Goal: Task Accomplishment & Management: Complete application form

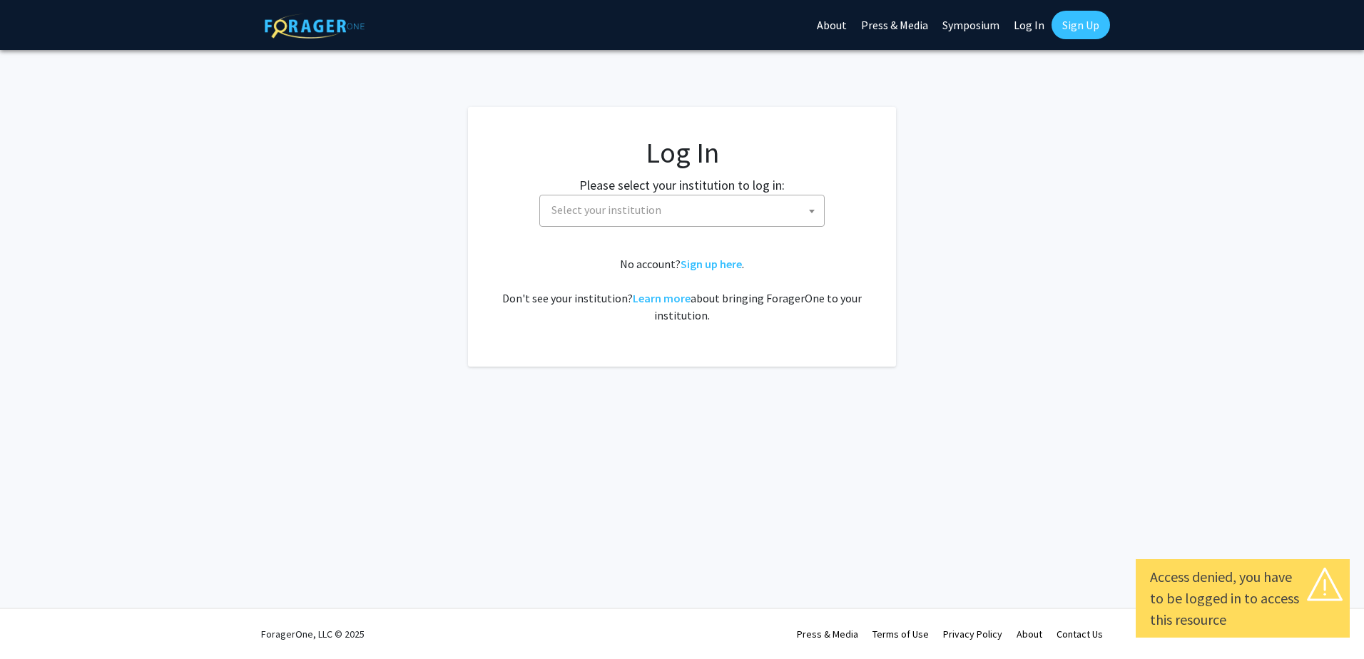
select select
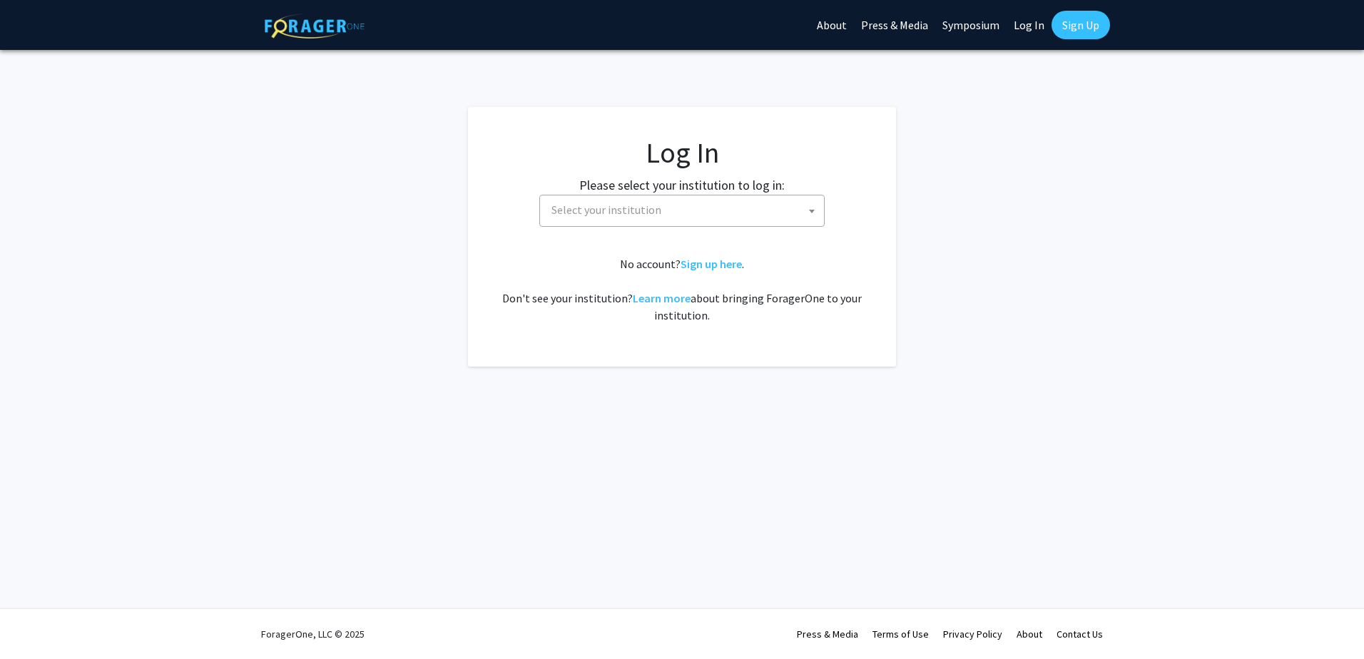
click at [631, 214] on span "Select your institution" at bounding box center [607, 210] width 110 height 14
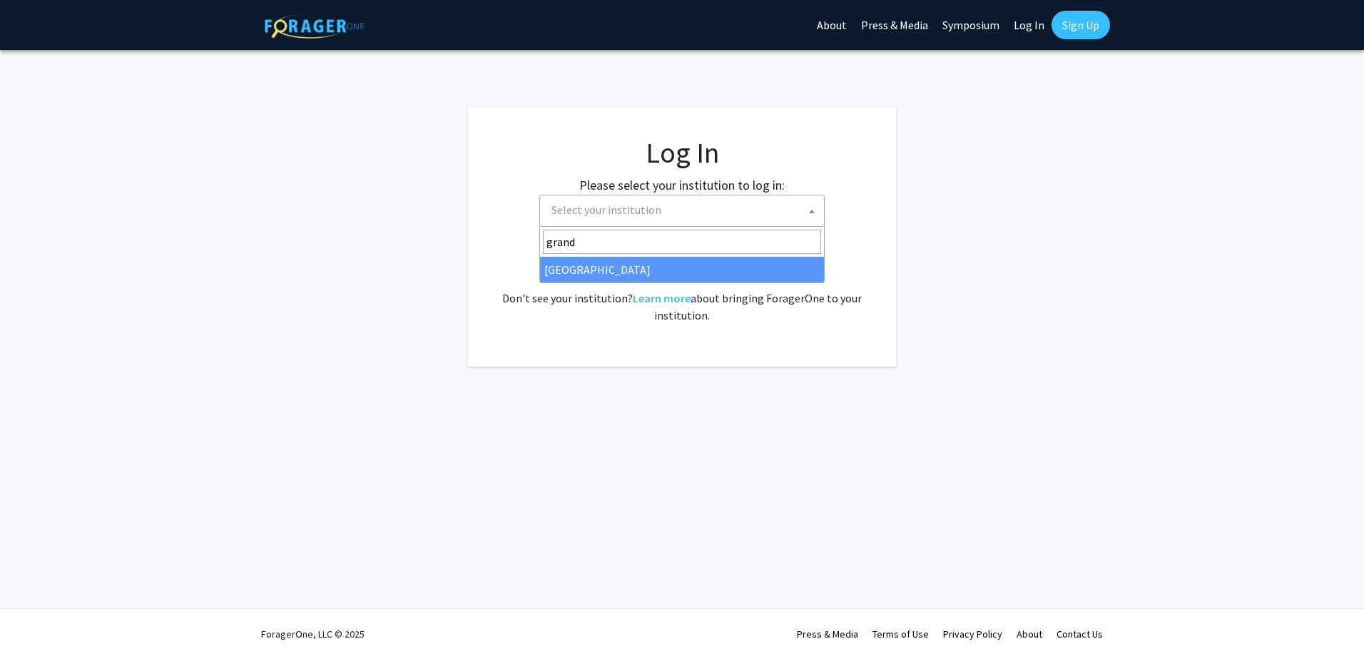
type input "grand"
select select "23"
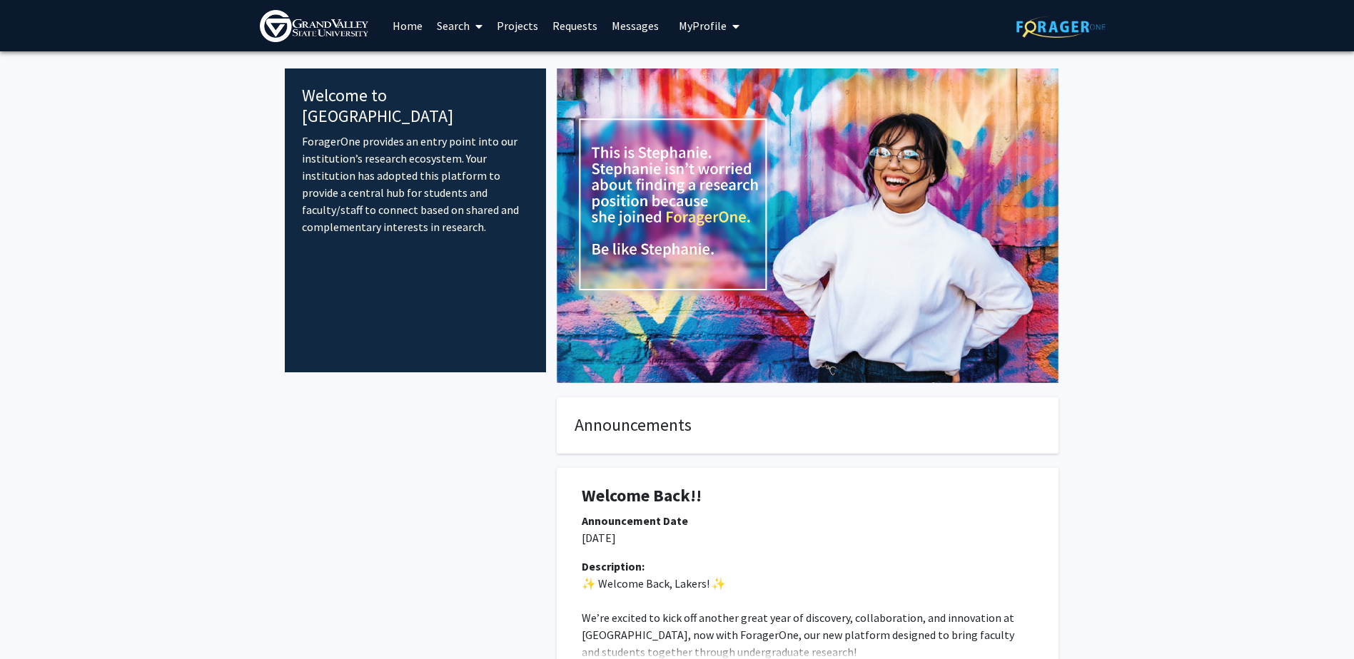
click at [524, 24] on link "Projects" at bounding box center [517, 26] width 56 height 50
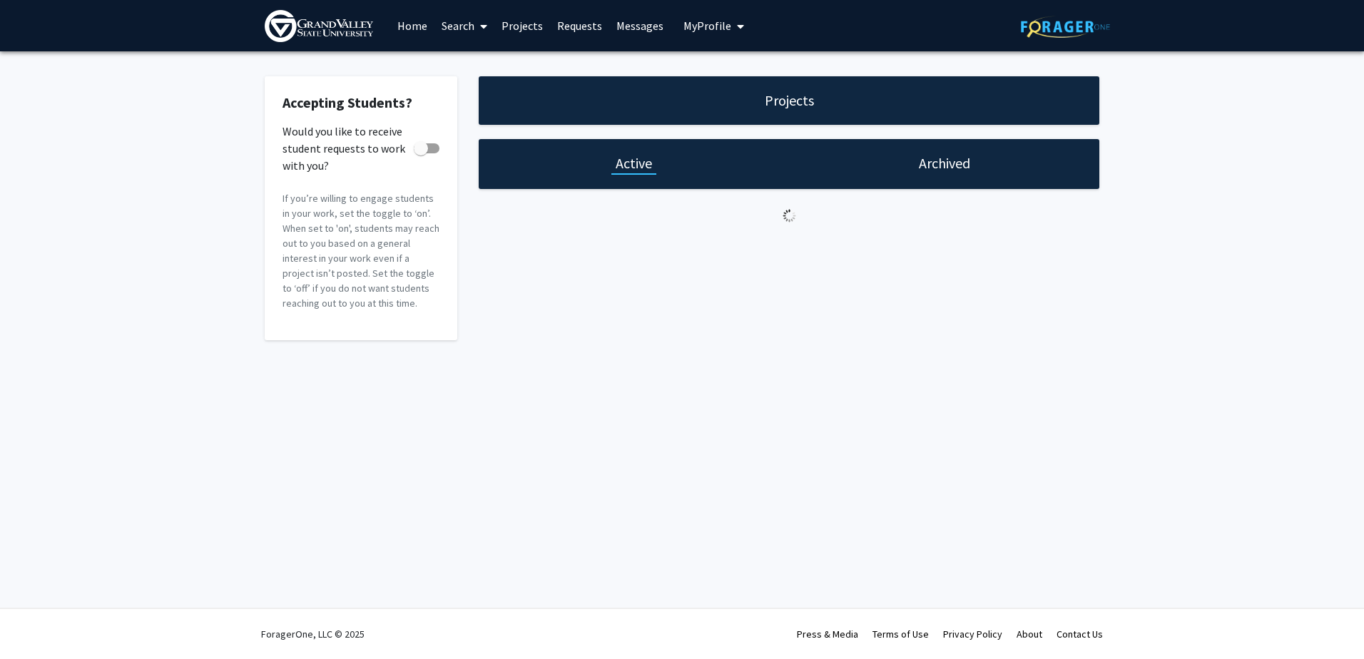
checkbox input "true"
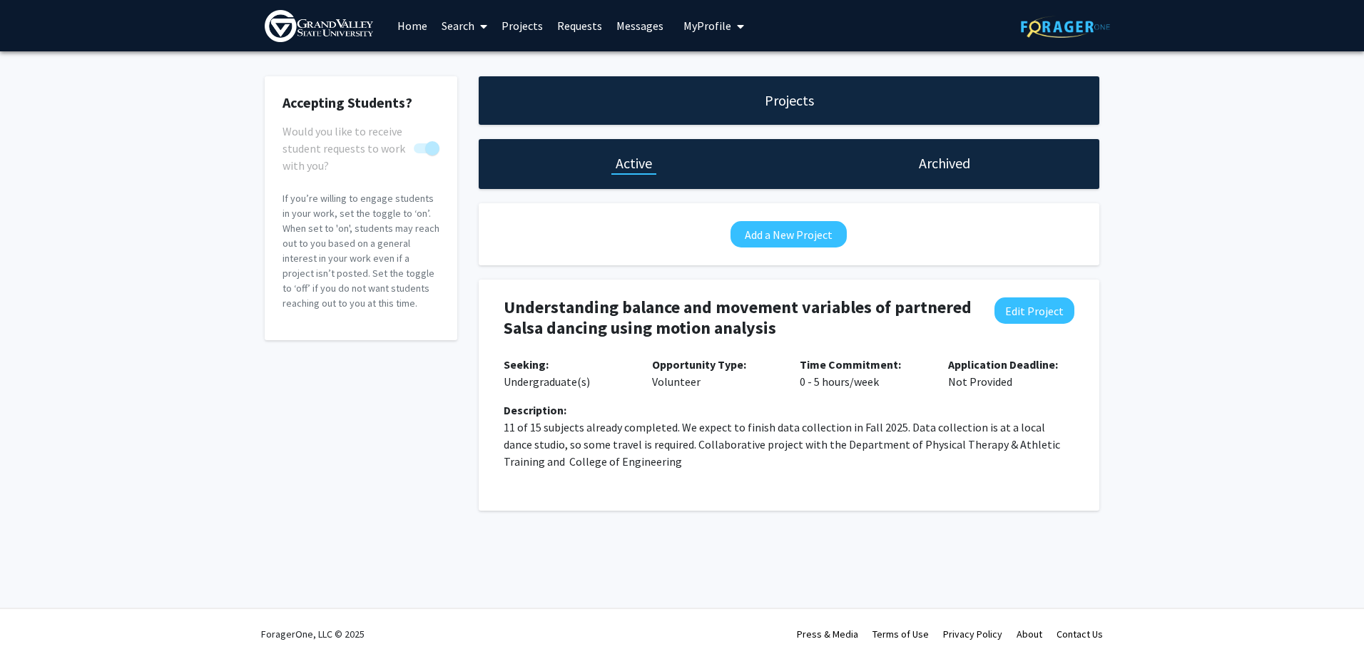
click at [695, 19] on span "My Profile" at bounding box center [708, 26] width 48 height 14
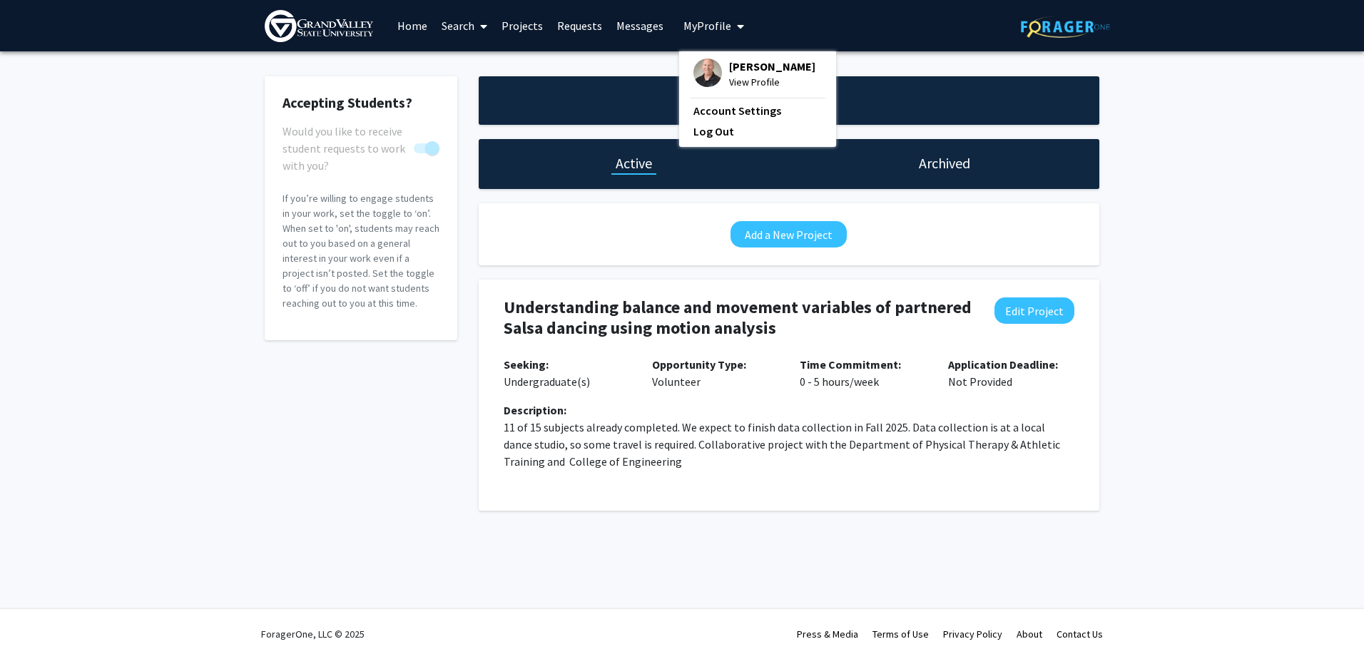
click at [746, 72] on span "[PERSON_NAME]" at bounding box center [772, 67] width 86 height 16
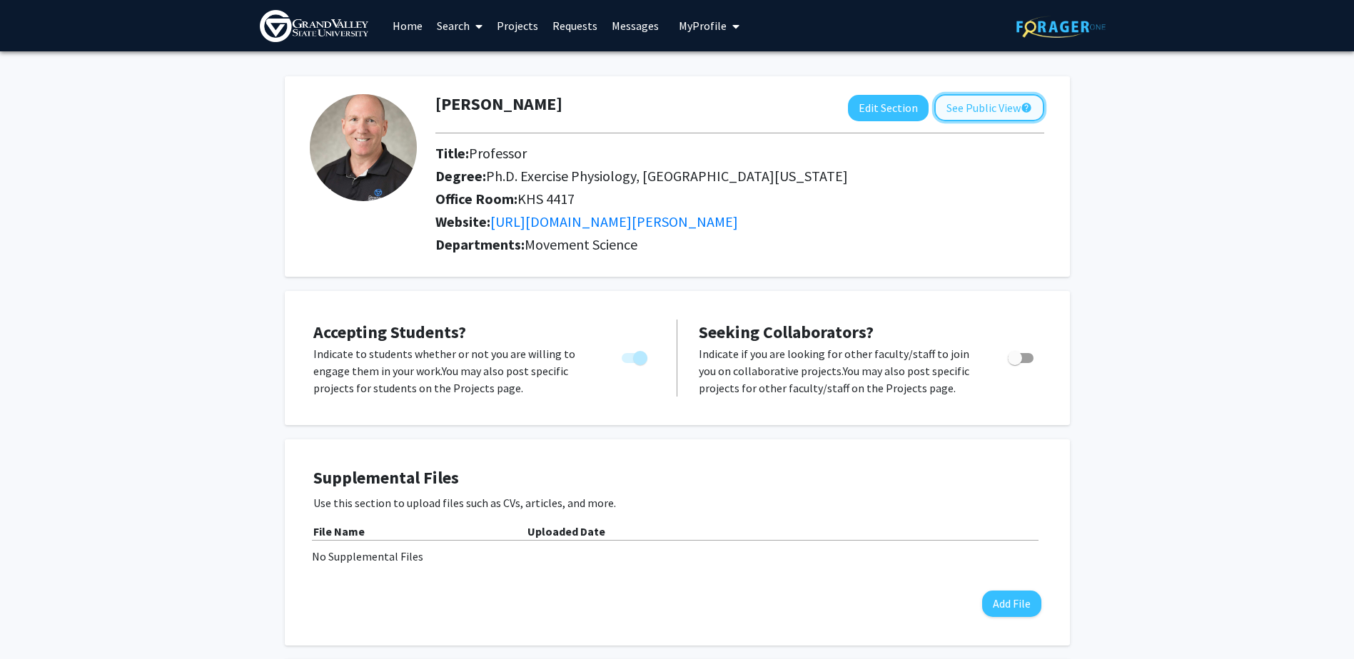
click at [982, 107] on button "See Public View help" at bounding box center [989, 107] width 110 height 27
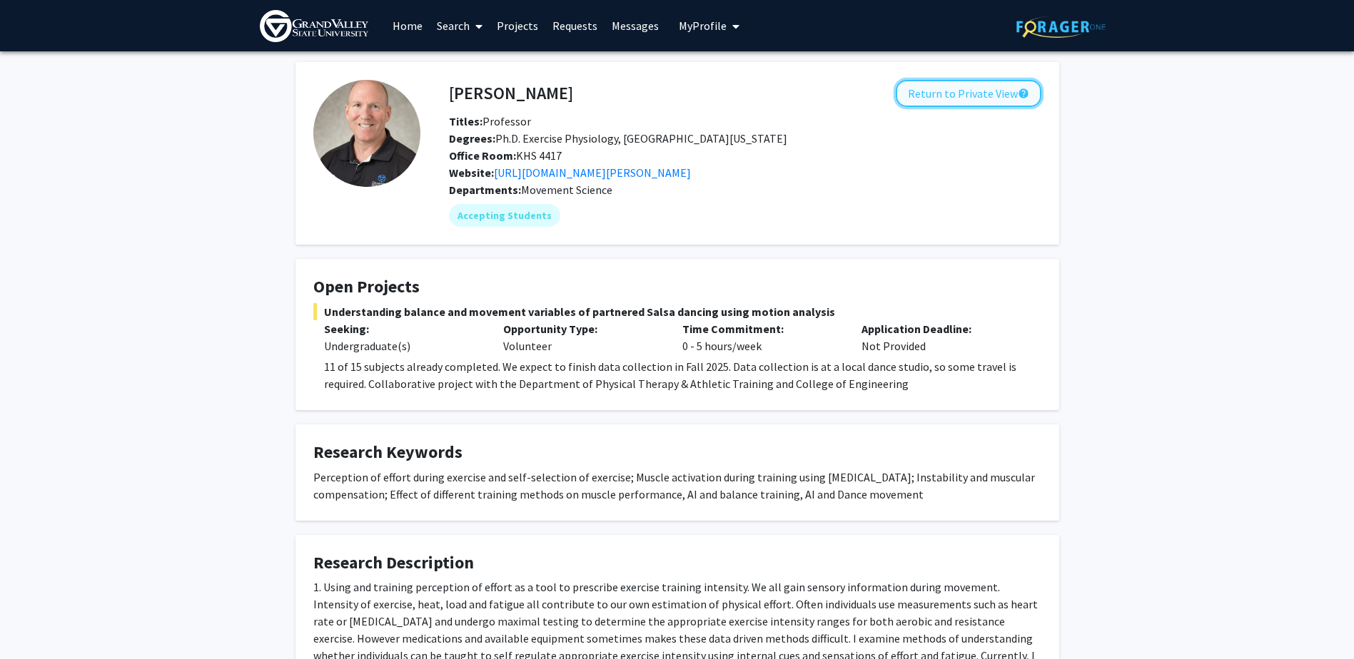
click at [972, 91] on button "Return to Private View help" at bounding box center [968, 93] width 146 height 27
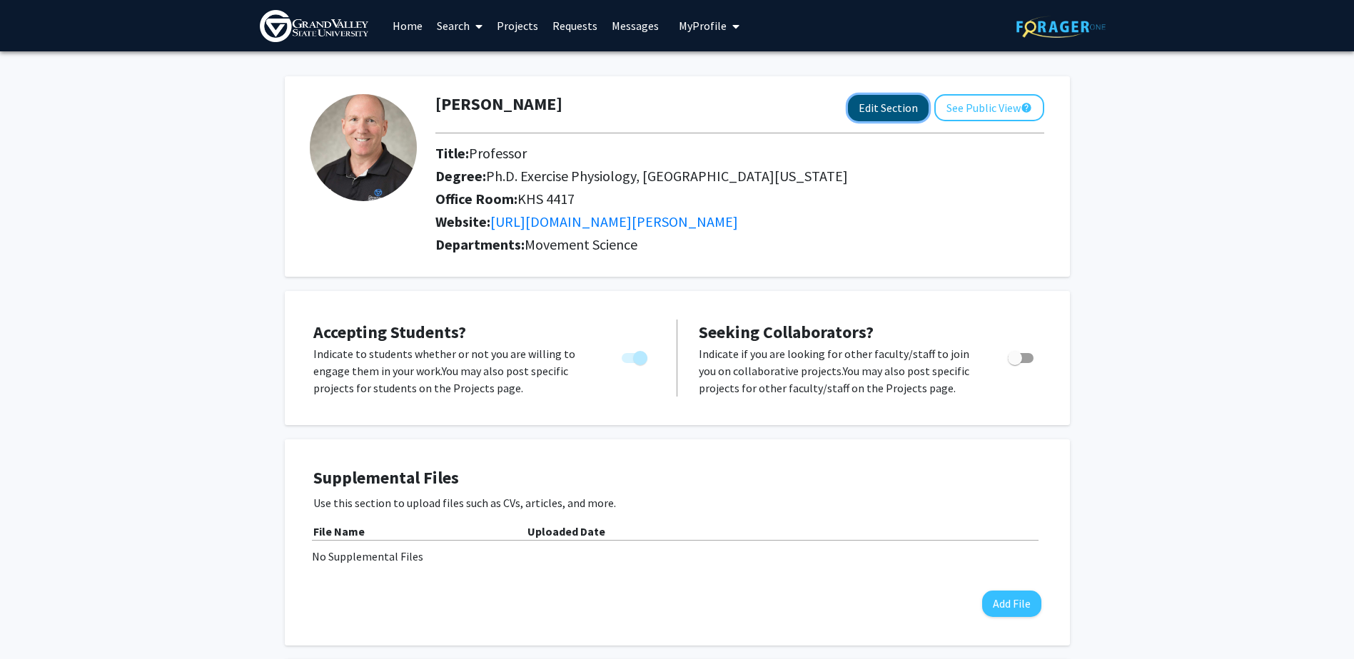
click at [874, 109] on button "Edit Section" at bounding box center [888, 108] width 81 height 26
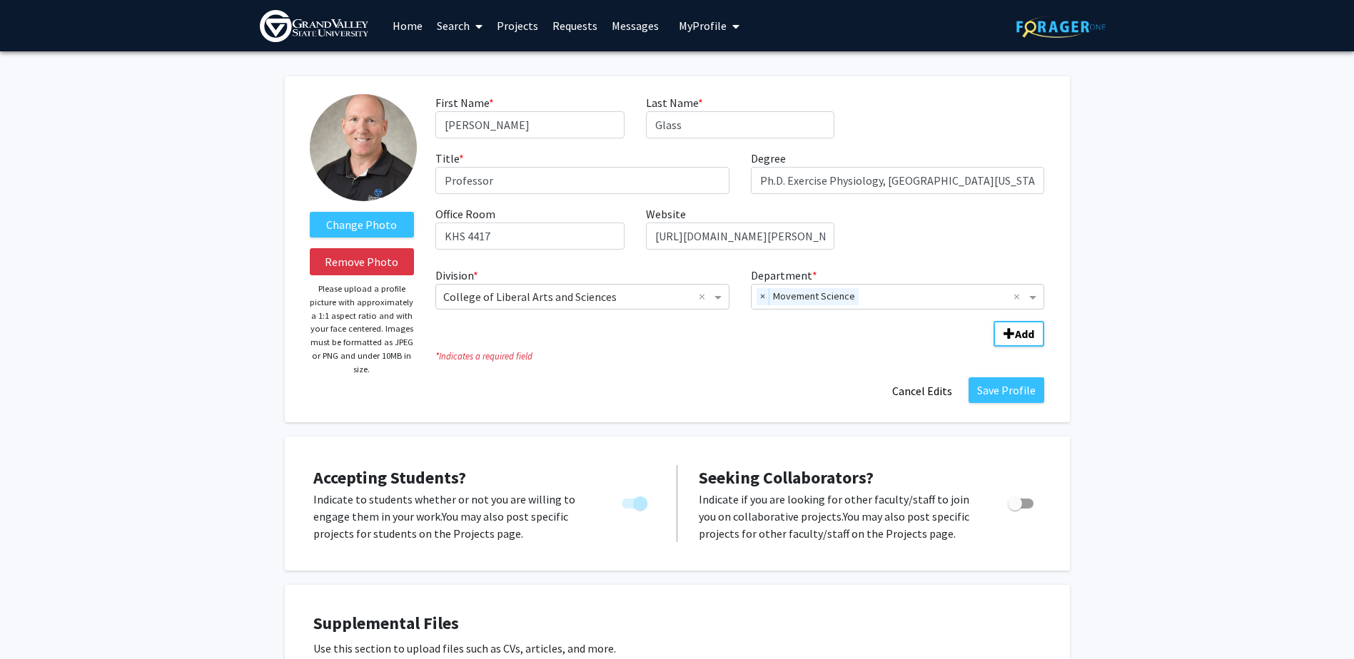
click at [513, 26] on link "Projects" at bounding box center [517, 26] width 56 height 50
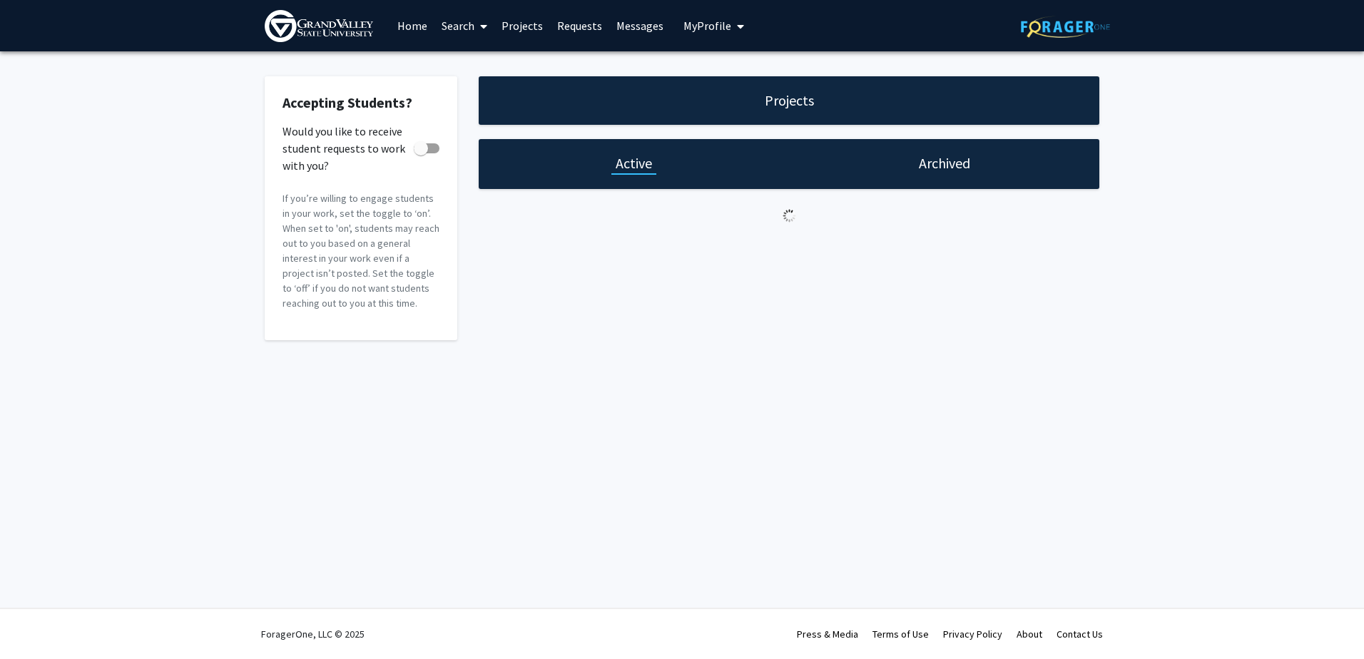
checkbox input "true"
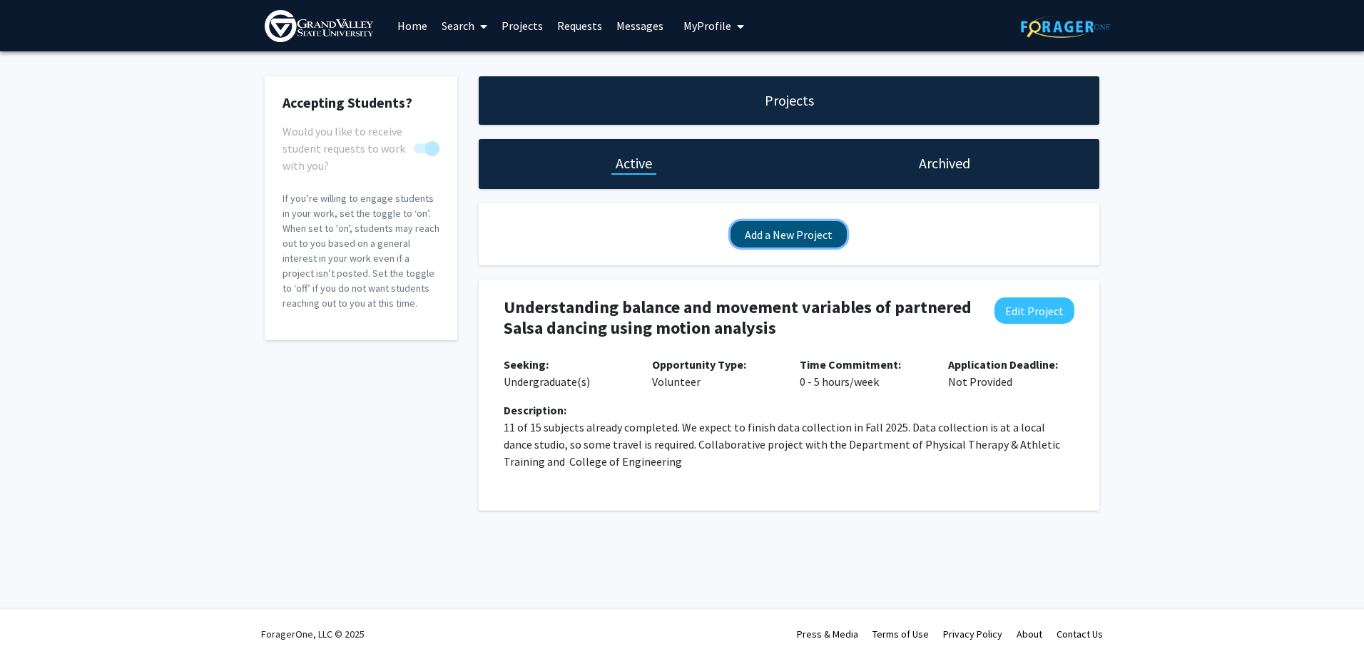
click at [799, 235] on button "Add a New Project" at bounding box center [789, 234] width 116 height 26
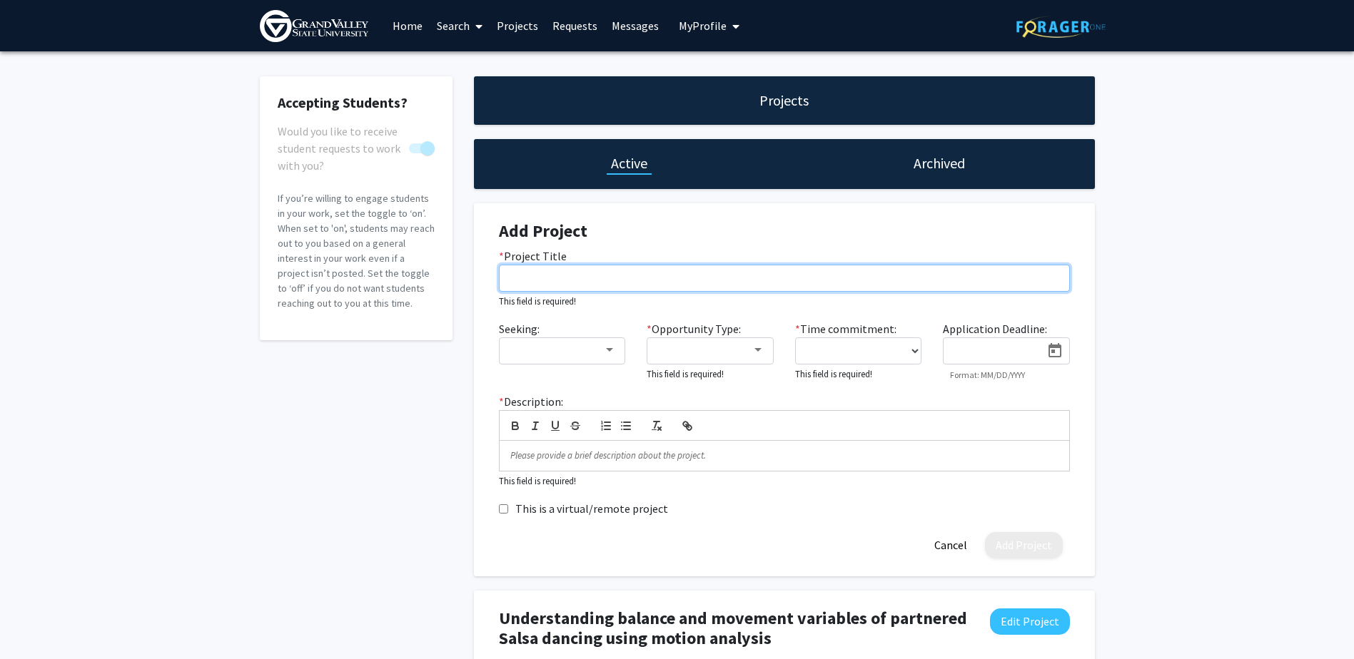
click at [670, 278] on input "* Project Title" at bounding box center [784, 278] width 571 height 27
click at [539, 275] on input "* Project Title" at bounding box center [784, 278] width 571 height 27
paste input "Muscle Activation During Shoulder Rotated Back Pull Using Core-Stix Resistance …"
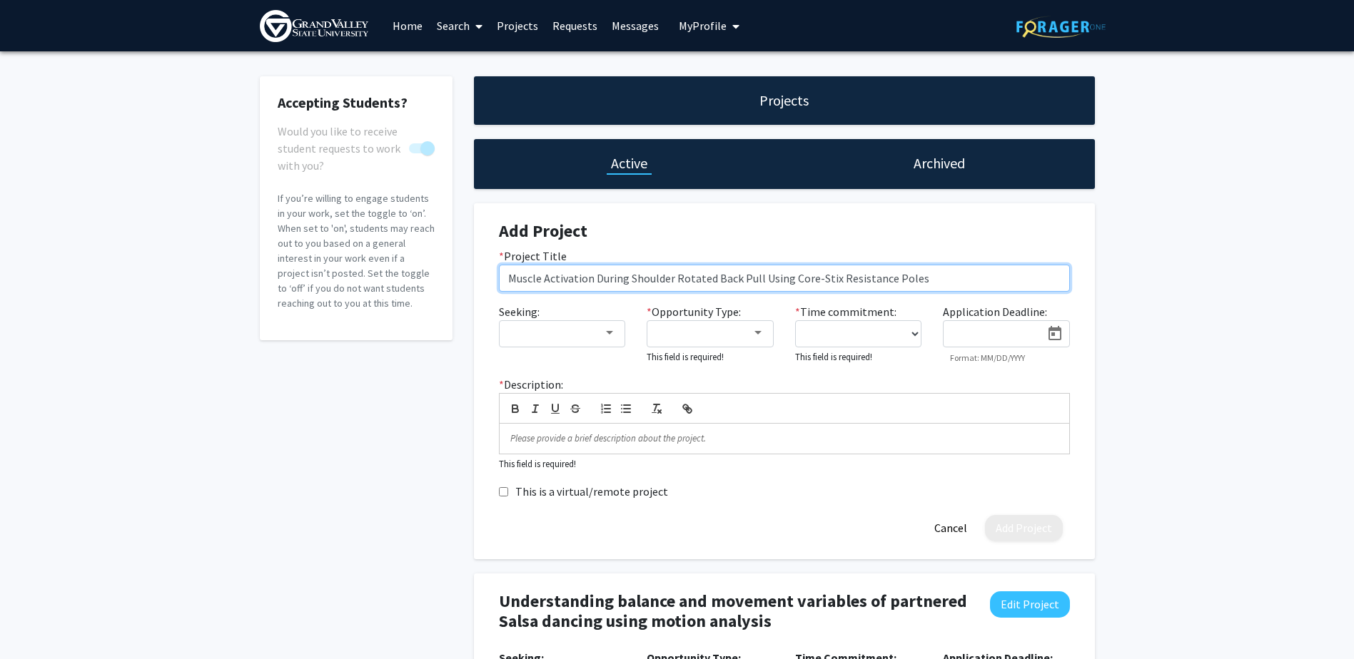
type input "Muscle Activation During Shoulder Rotated Back Pull Using Core-Stix Resistance …"
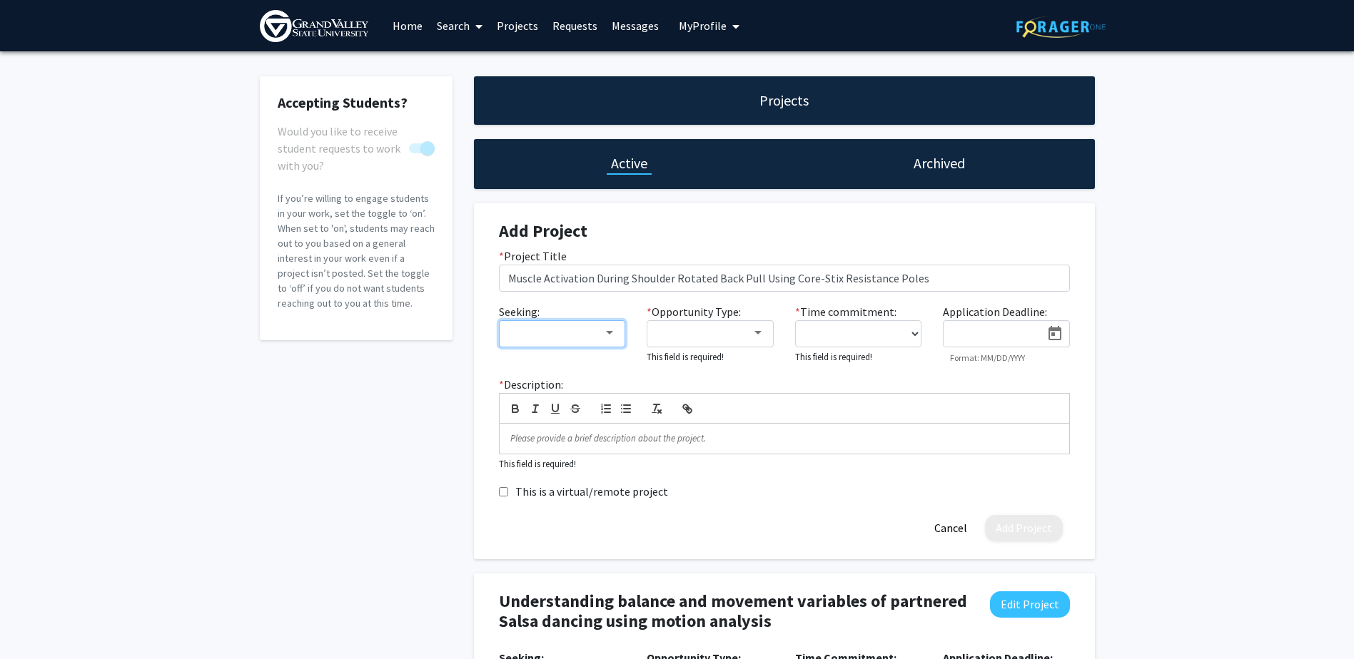
click at [610, 336] on div at bounding box center [609, 332] width 13 height 11
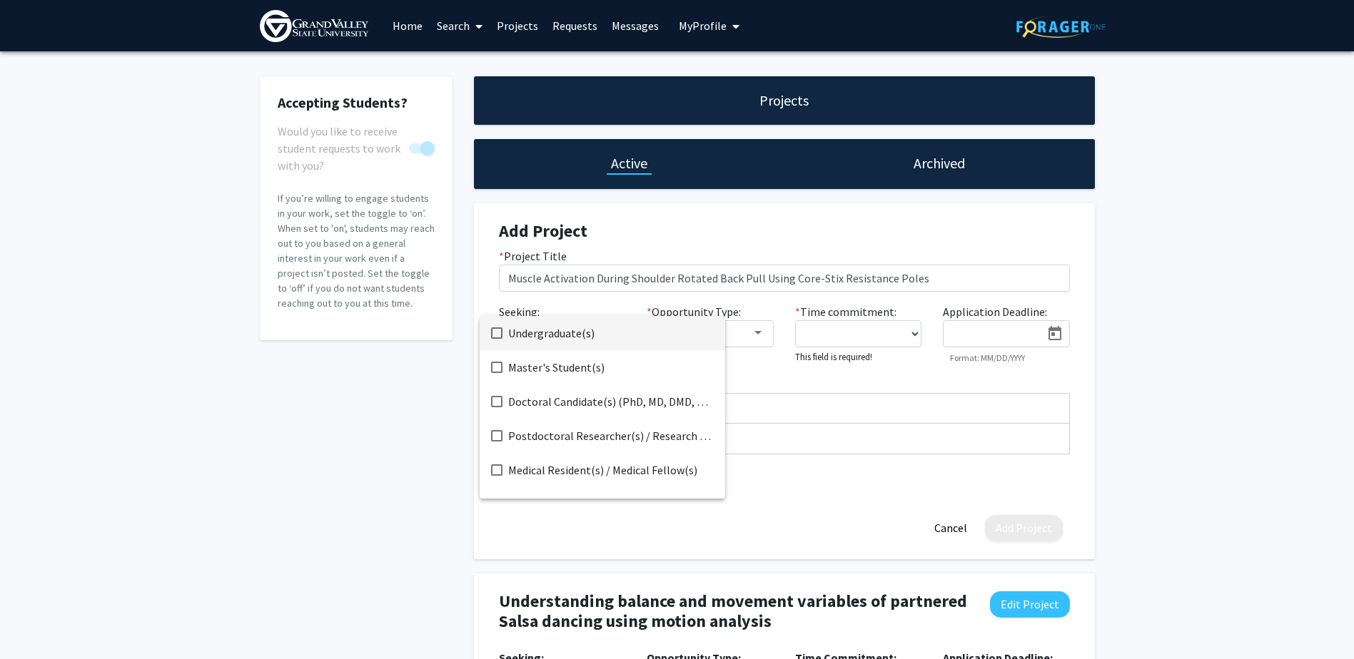
click at [494, 333] on mat-pseudo-checkbox at bounding box center [496, 332] width 11 height 11
click at [762, 335] on div at bounding box center [677, 329] width 1354 height 659
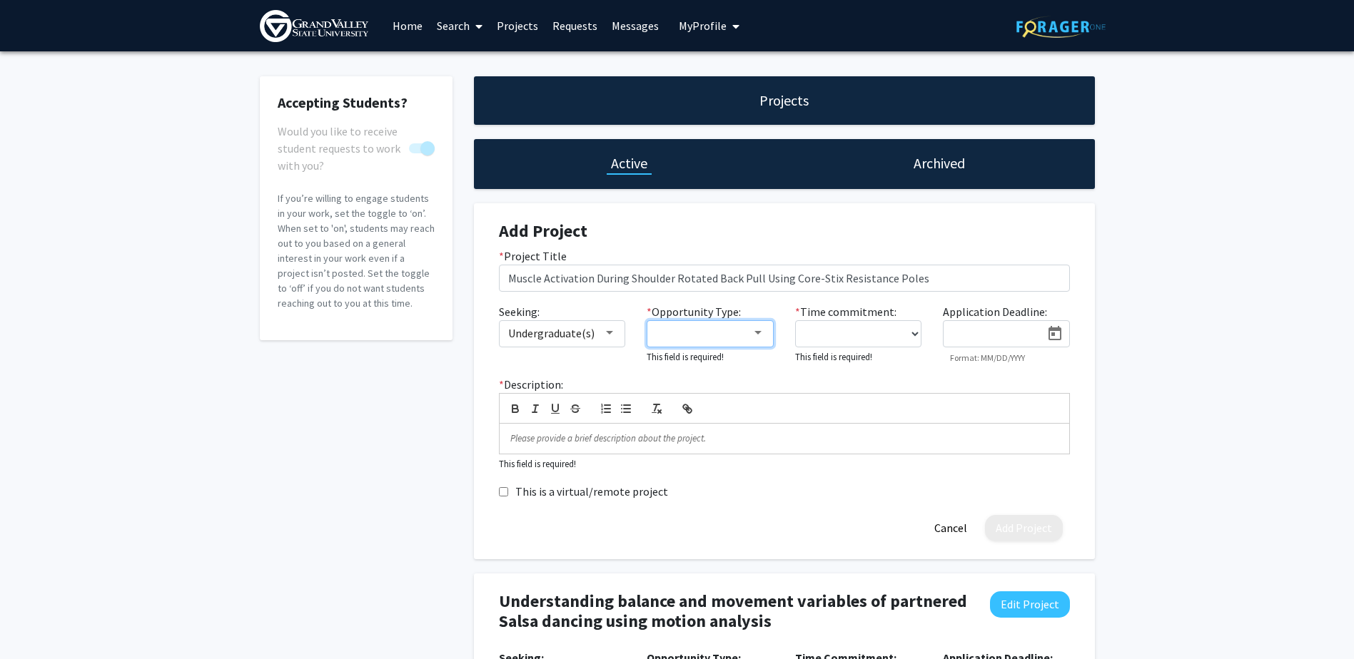
click at [754, 335] on div at bounding box center [757, 332] width 13 height 11
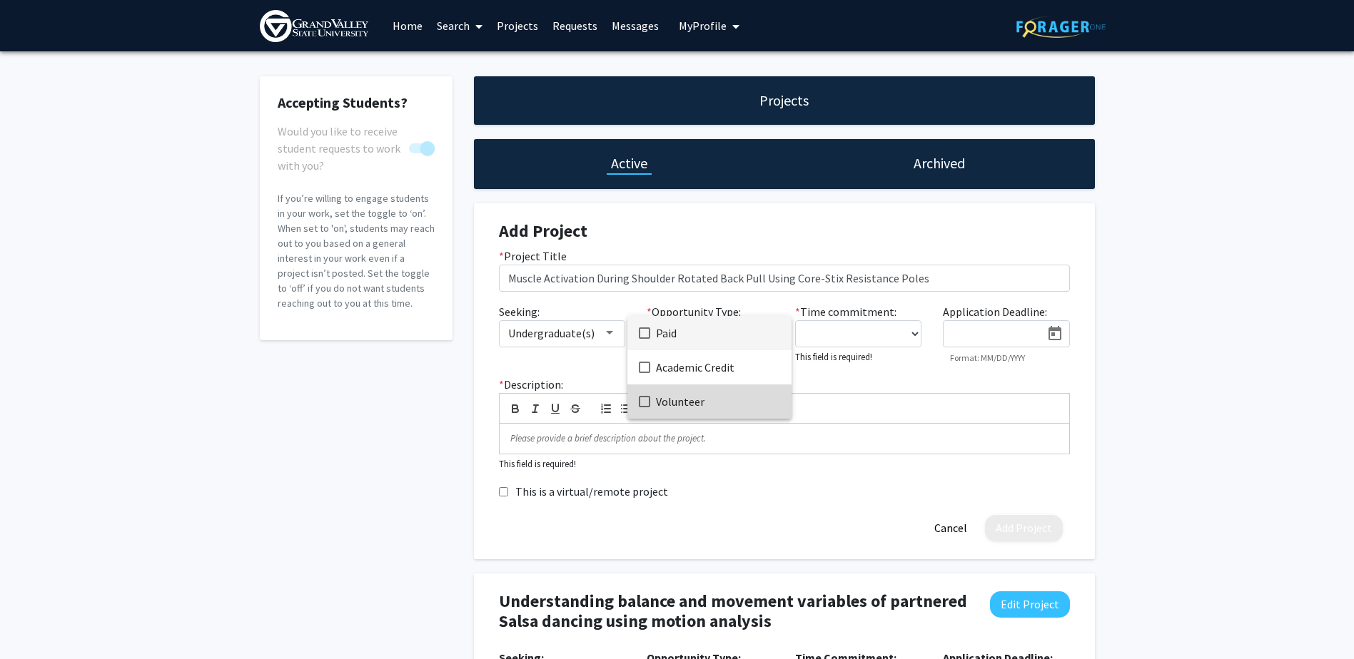
click at [641, 402] on mat-pseudo-checkbox at bounding box center [644, 401] width 11 height 11
click at [913, 331] on div at bounding box center [677, 329] width 1354 height 659
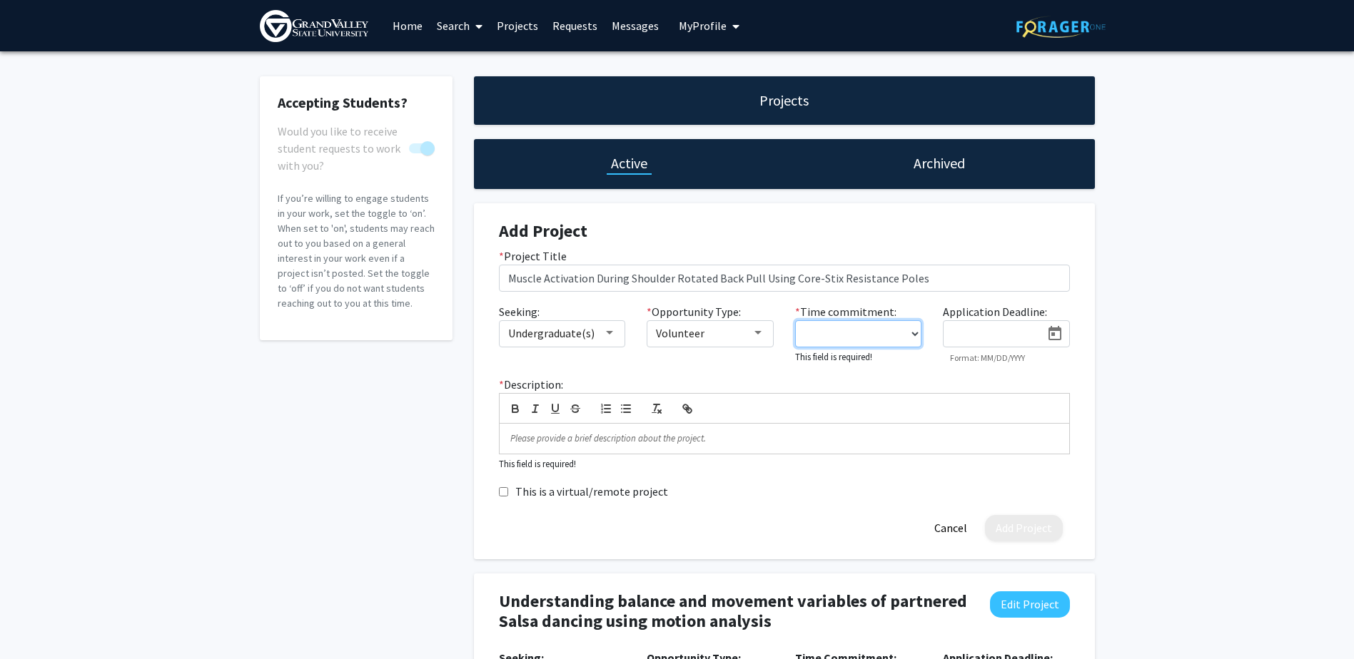
click at [913, 337] on select "0 - 5 hours/week 5 - 10 hours/week 10 - 15 hours/week 15 - 20 hours/week 20 - 3…" at bounding box center [858, 333] width 127 height 27
select select "0 - 5"
click at [795, 320] on select "0 - 5 hours/week 5 - 10 hours/week 10 - 15 hours/week 15 - 20 hours/week 20 - 3…" at bounding box center [858, 333] width 127 height 27
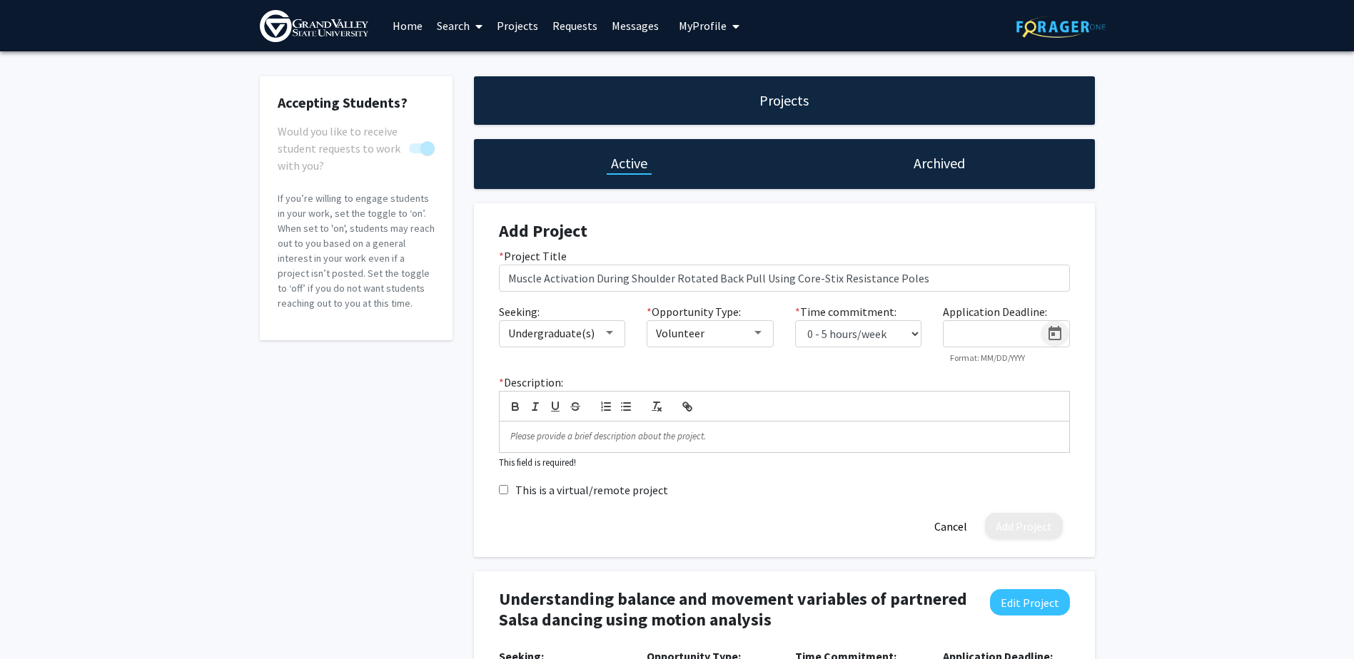
click at [1052, 332] on icon "Open calendar" at bounding box center [1054, 333] width 17 height 17
click at [1137, 380] on button "Next month" at bounding box center [1136, 377] width 29 height 29
click at [1136, 380] on button "Next month" at bounding box center [1136, 377] width 29 height 29
click at [1099, 524] on div "21" at bounding box center [1105, 525] width 26 height 26
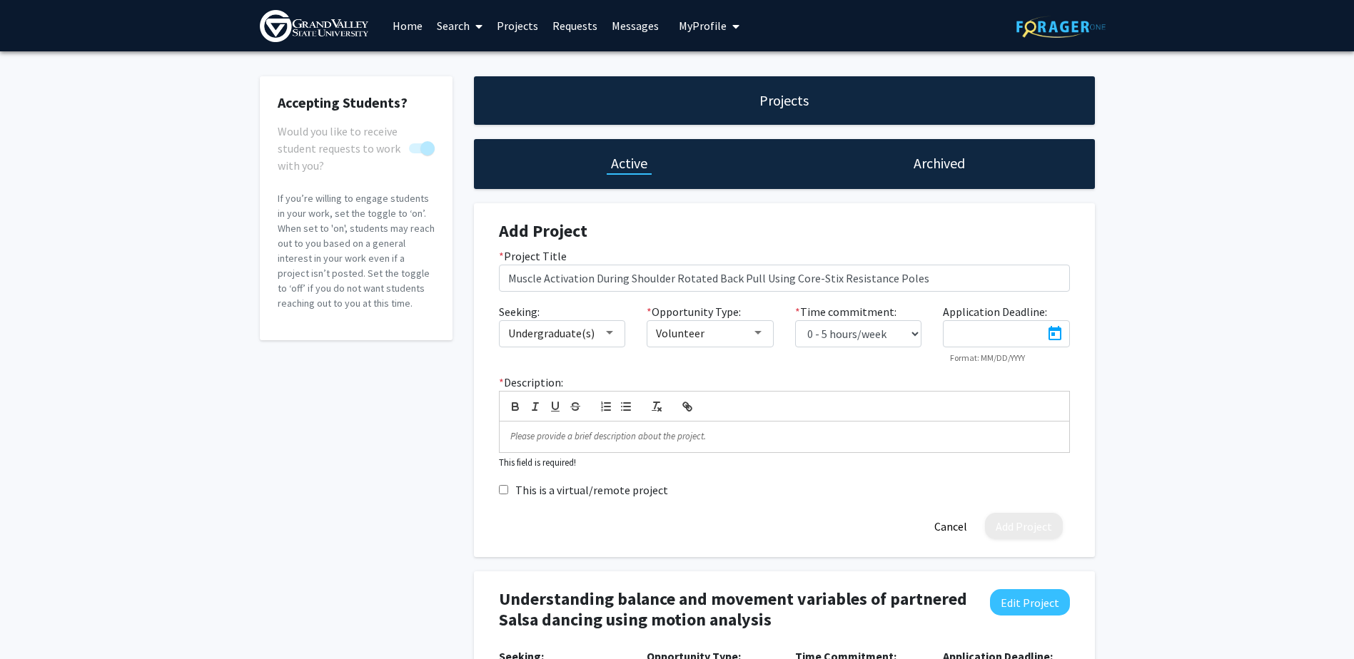
type input "[DATE]"
click at [563, 430] on div at bounding box center [783, 437] width 569 height 30
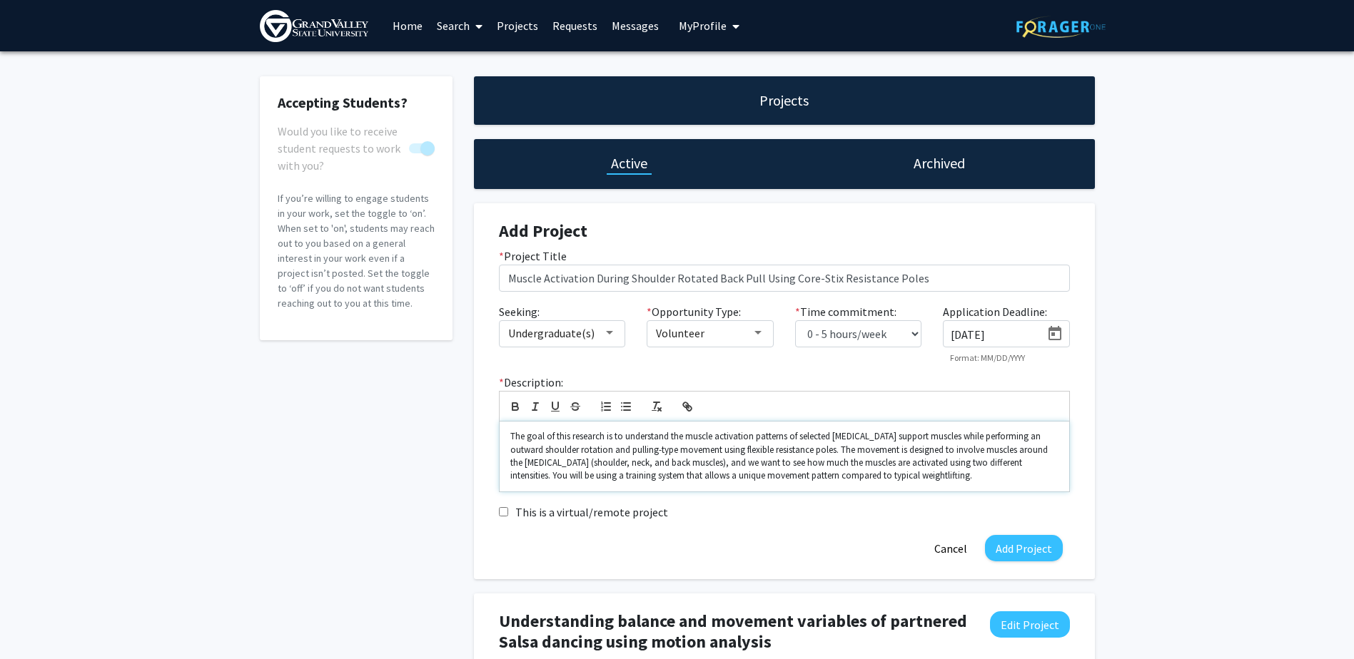
drag, startPoint x: 568, startPoint y: 477, endPoint x: 595, endPoint y: 459, distance: 32.9
click at [568, 476] on p "The goal of this research is to understand the muscle activation patterns of se…" at bounding box center [784, 456] width 548 height 53
drag, startPoint x: 702, startPoint y: 474, endPoint x: 716, endPoint y: 467, distance: 16.0
click at [703, 473] on p "The goal of this research is to understand the muscle activation patterns of se…" at bounding box center [784, 456] width 548 height 53
click at [1052, 479] on p "The goal of this research is to understand the muscle activation patterns of se…" at bounding box center [784, 456] width 548 height 53
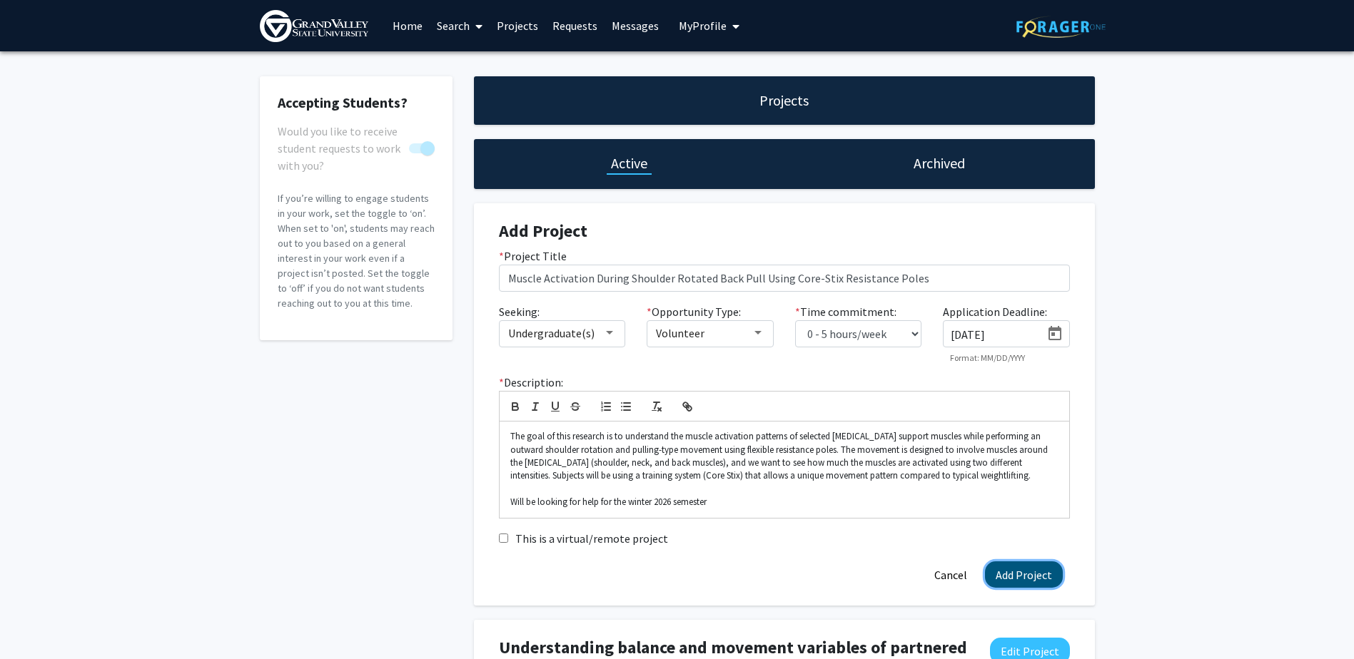
click at [1015, 579] on button "Add Project" at bounding box center [1024, 575] width 78 height 26
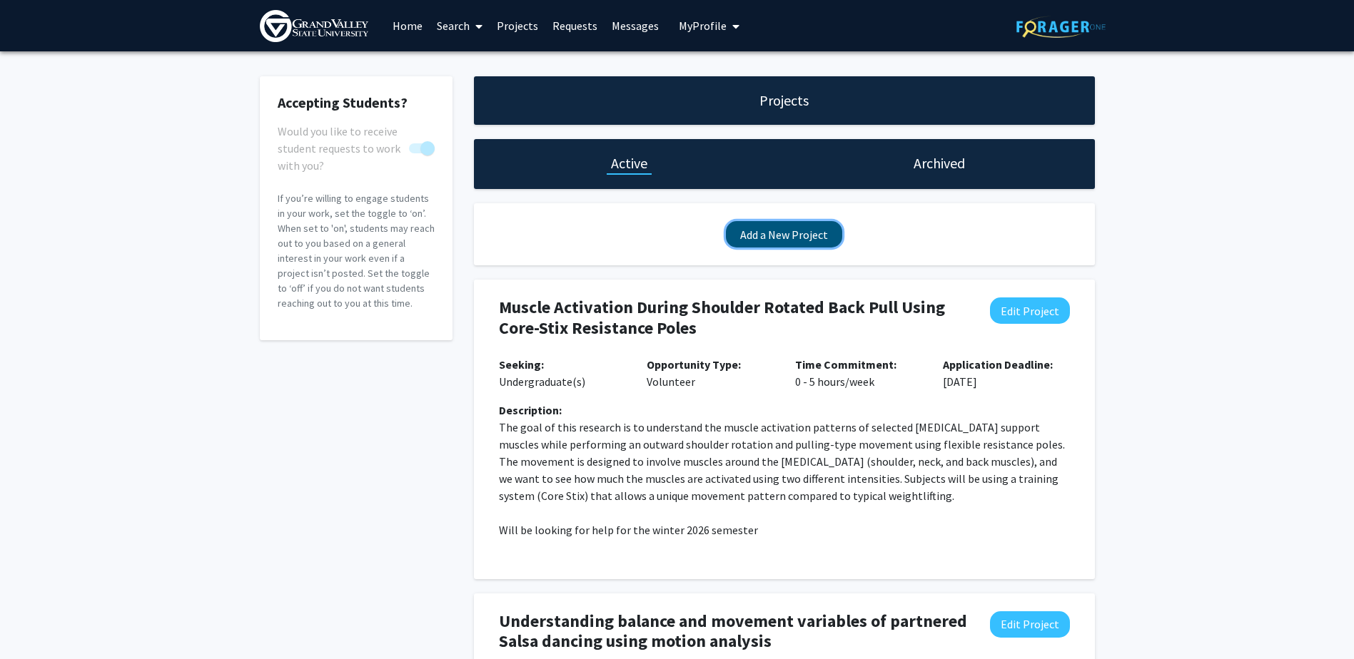
click at [760, 243] on button "Add a New Project" at bounding box center [784, 234] width 116 height 26
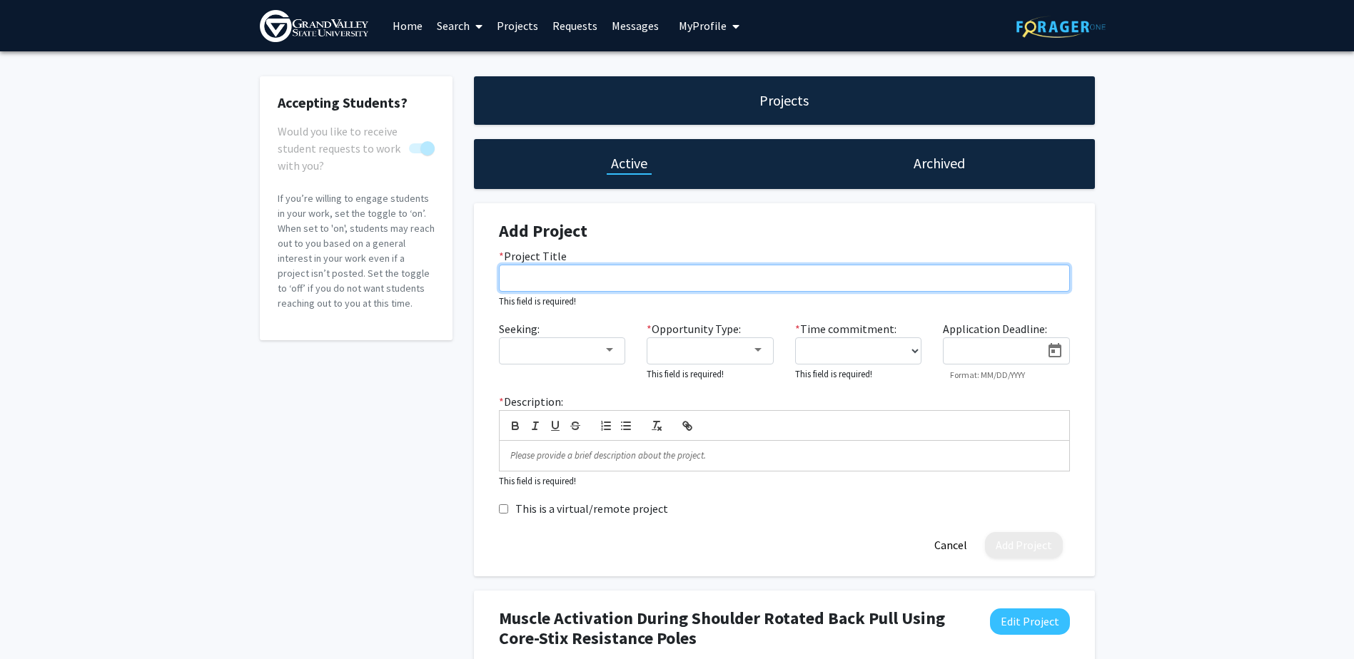
click at [578, 278] on input "* Project Title" at bounding box center [784, 278] width 571 height 27
paste input "Core Muscle Activation During Lateral Trunk Rotation Using Core-Stix Resistance…"
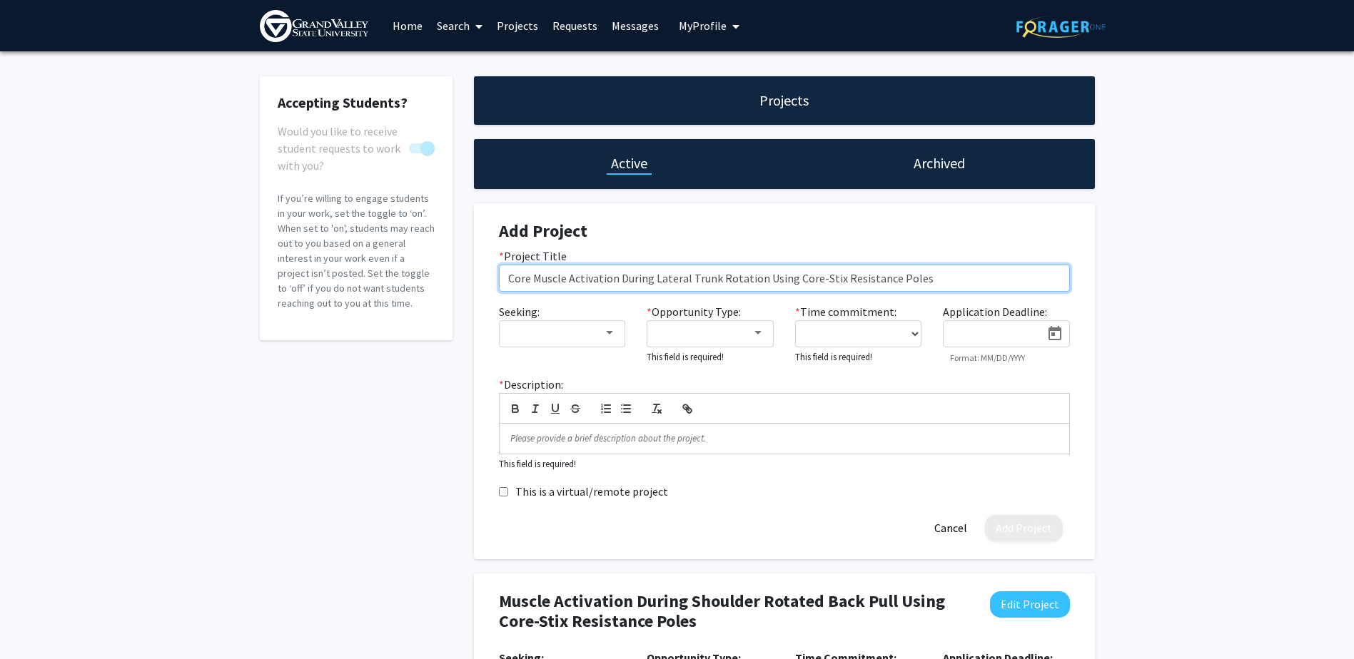
type input "Core Muscle Activation During Lateral Trunk Rotation Using Core-Stix Resistance…"
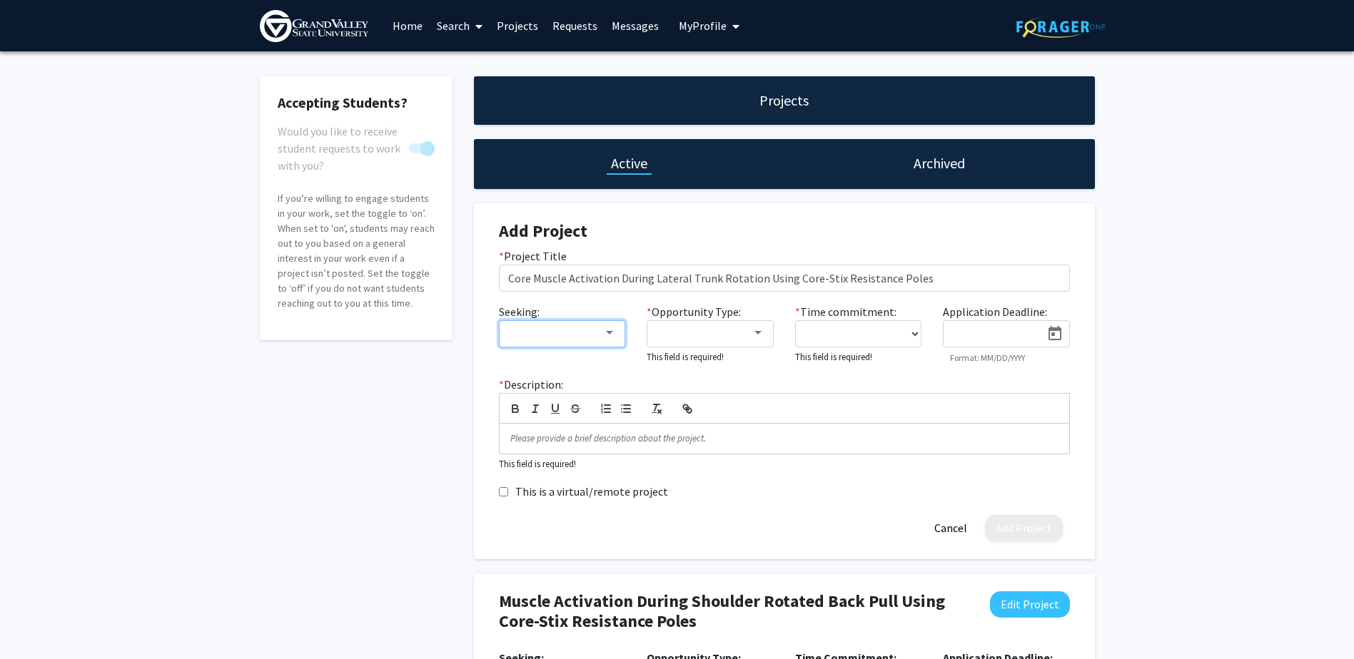
click at [593, 332] on div at bounding box center [556, 333] width 96 height 17
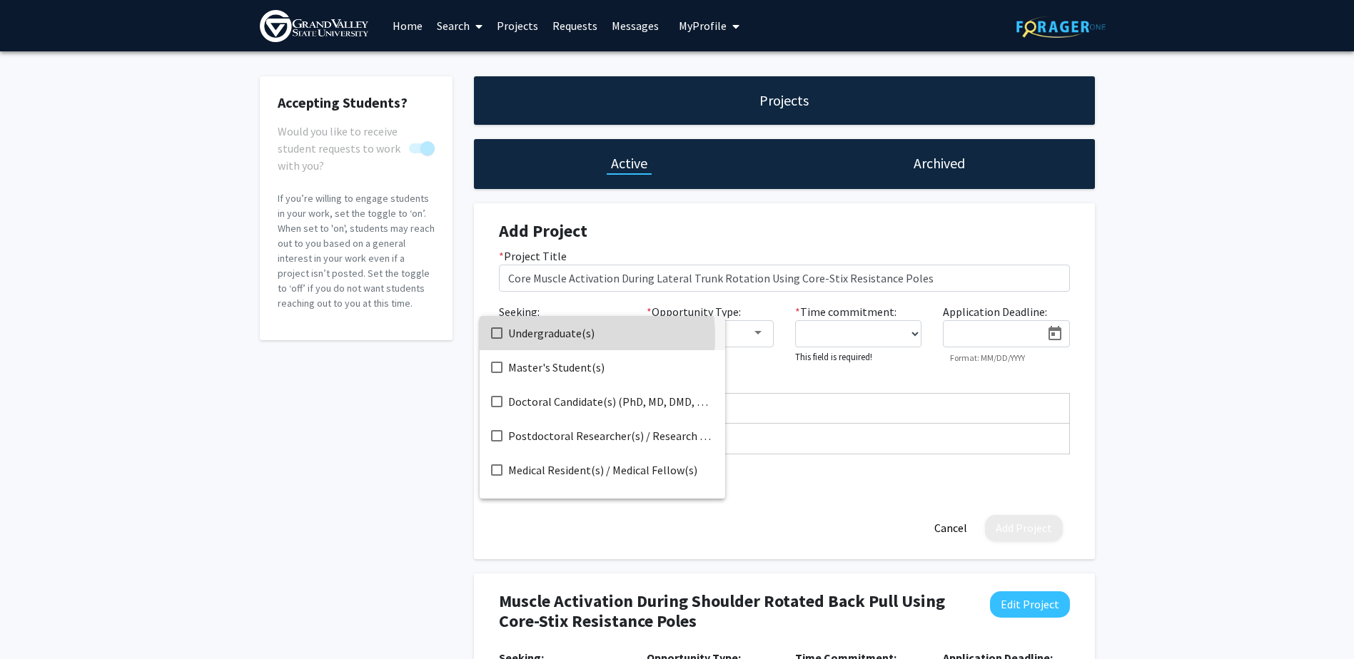
click at [560, 335] on span "Undergraduate(s)" at bounding box center [610, 333] width 205 height 34
click at [753, 335] on div at bounding box center [677, 329] width 1354 height 659
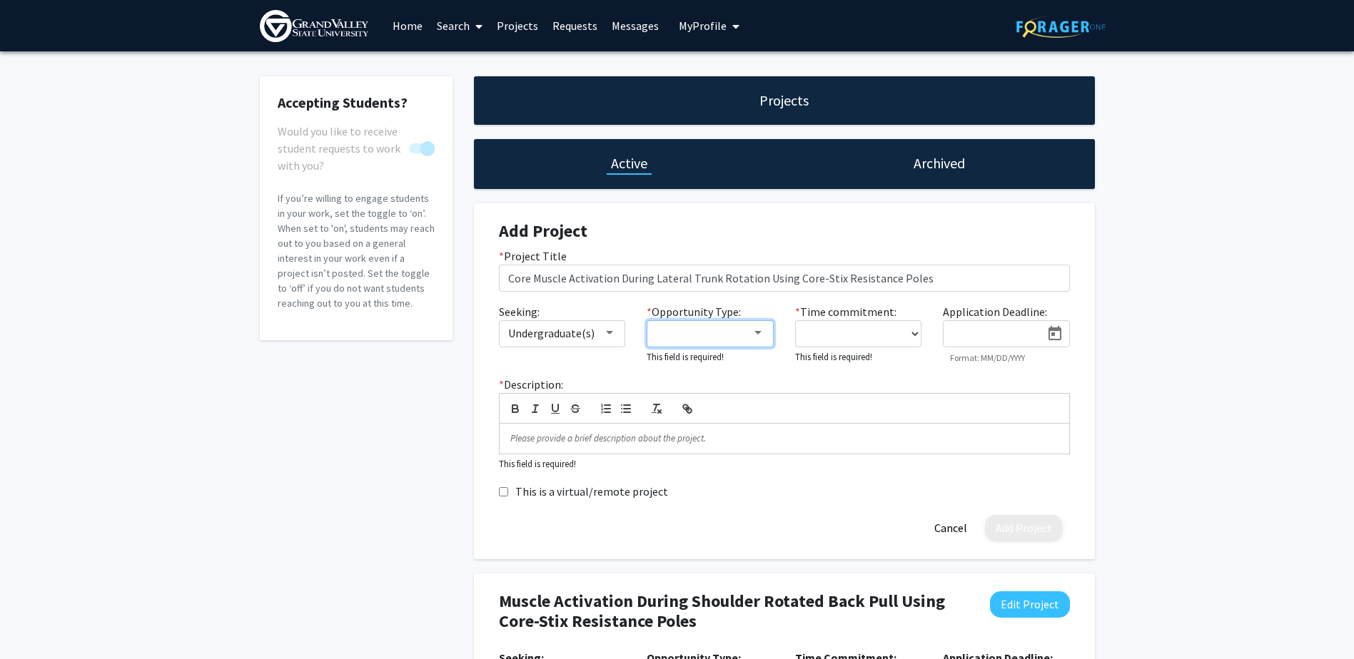
click at [753, 337] on div at bounding box center [757, 332] width 13 height 11
click at [668, 408] on span "Volunteer" at bounding box center [718, 402] width 124 height 34
click at [910, 335] on div at bounding box center [677, 329] width 1354 height 659
click at [911, 335] on select "0 - 5 hours/week 5 - 10 hours/week 10 - 15 hours/week 15 - 20 hours/week 20 - 3…" at bounding box center [858, 333] width 127 height 27
select select "0 - 5"
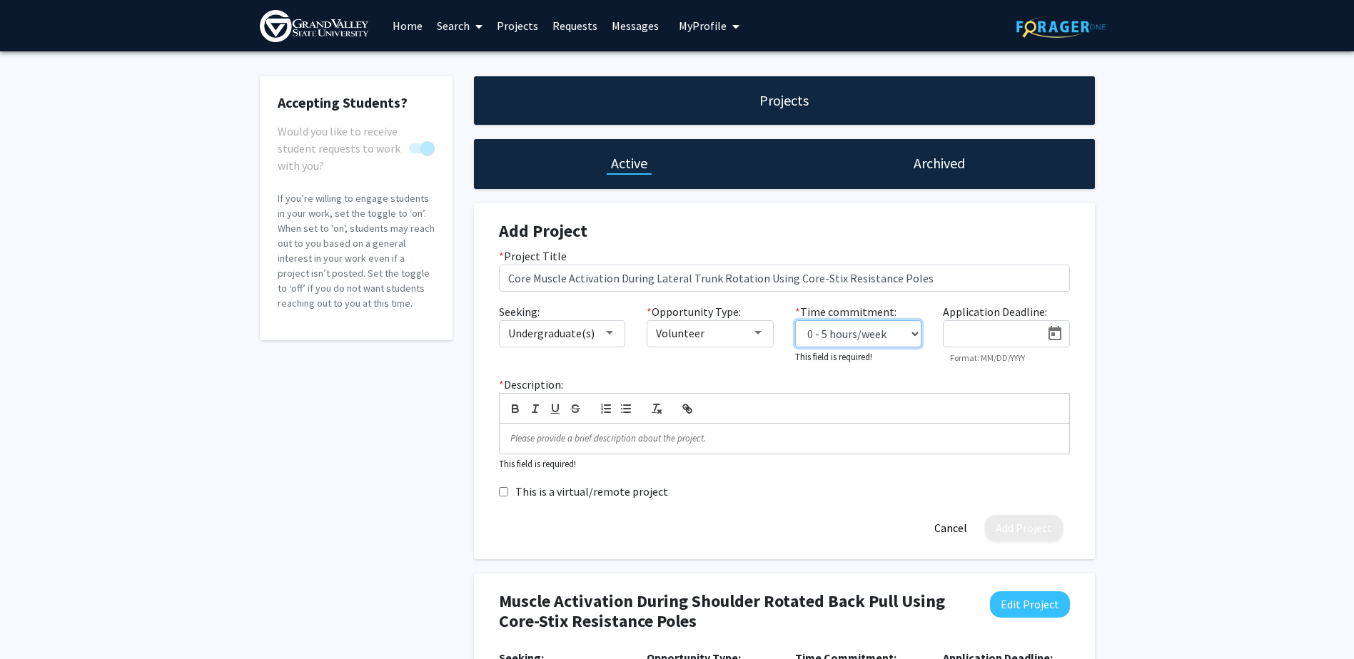
click at [795, 320] on select "0 - 5 hours/week 5 - 10 hours/week 10 - 15 hours/week 15 - 20 hours/week 20 - 3…" at bounding box center [858, 333] width 127 height 27
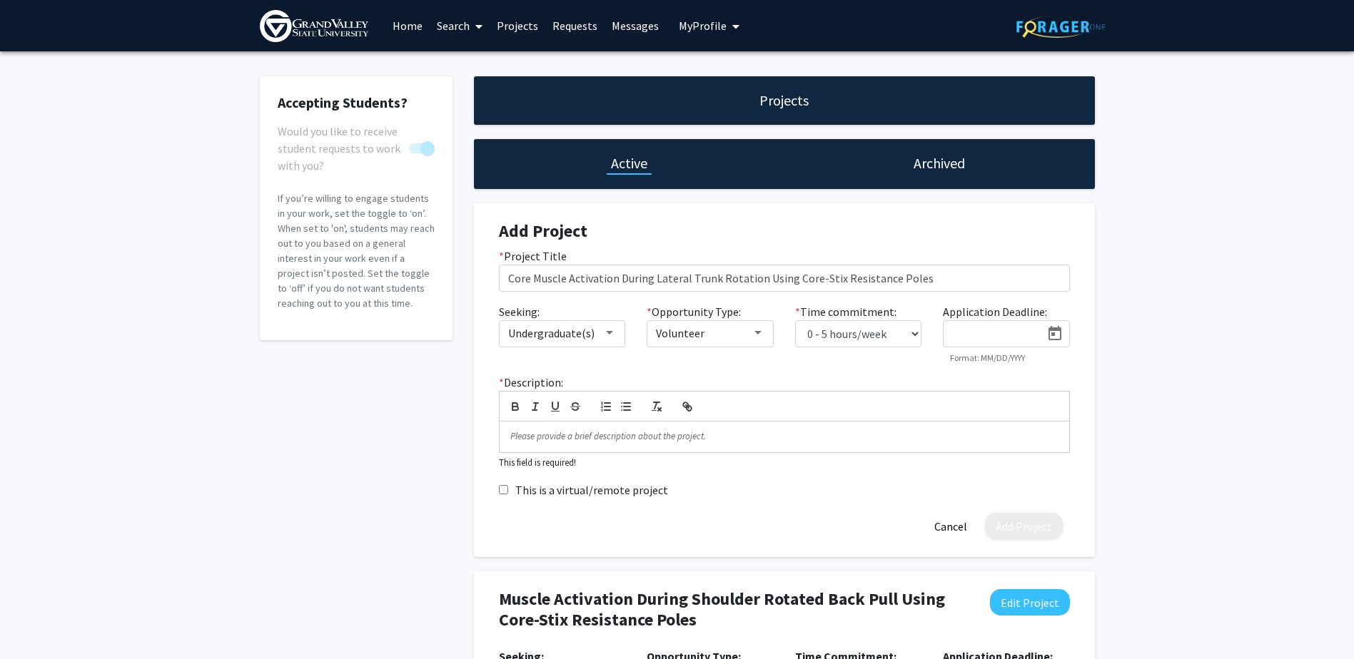
click at [1055, 335] on icon "Open calendar" at bounding box center [1054, 333] width 17 height 17
click at [1137, 375] on button "Next month" at bounding box center [1136, 377] width 29 height 29
click at [1136, 375] on button "Next month" at bounding box center [1136, 377] width 29 height 29
click at [1108, 527] on div "21" at bounding box center [1105, 525] width 26 height 26
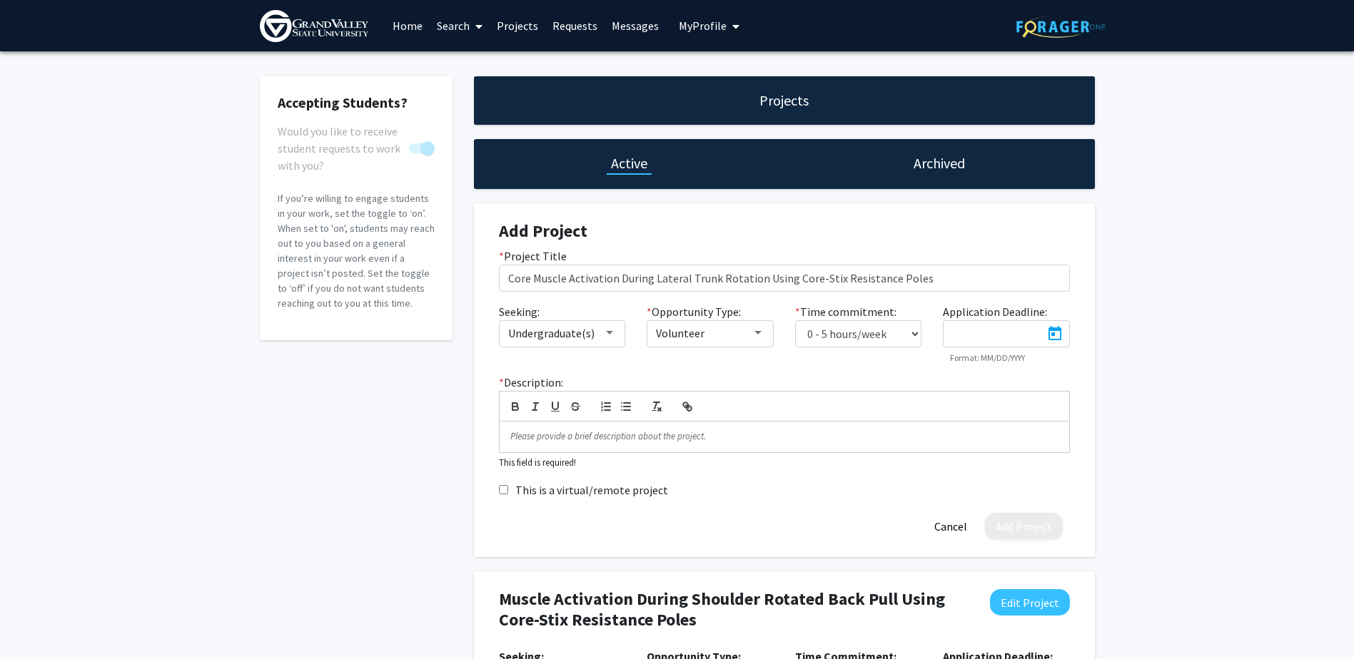
type input "[DATE]"
click at [562, 437] on p at bounding box center [784, 436] width 548 height 13
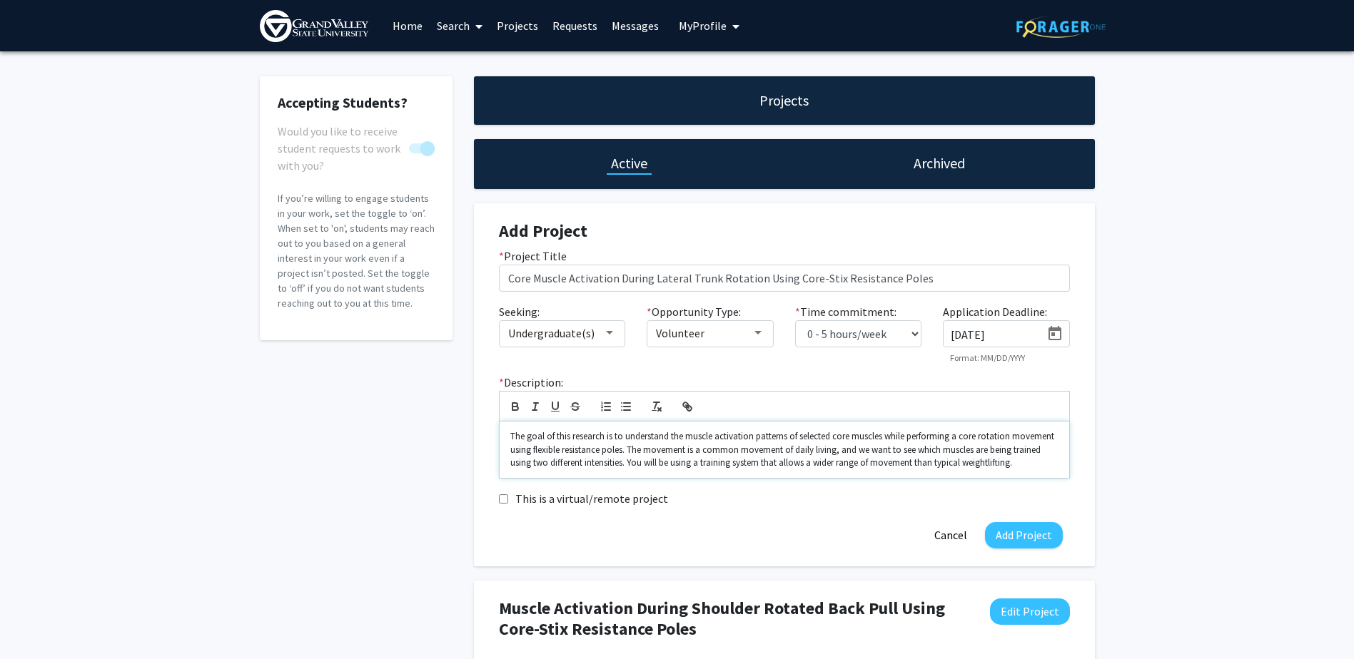
click at [641, 467] on p "The goal of this research is to understand the muscle activation patterns of se…" at bounding box center [784, 449] width 548 height 39
click at [778, 462] on p "The goal of this research is to understand the muscle activation patterns of se…" at bounding box center [784, 449] width 548 height 39
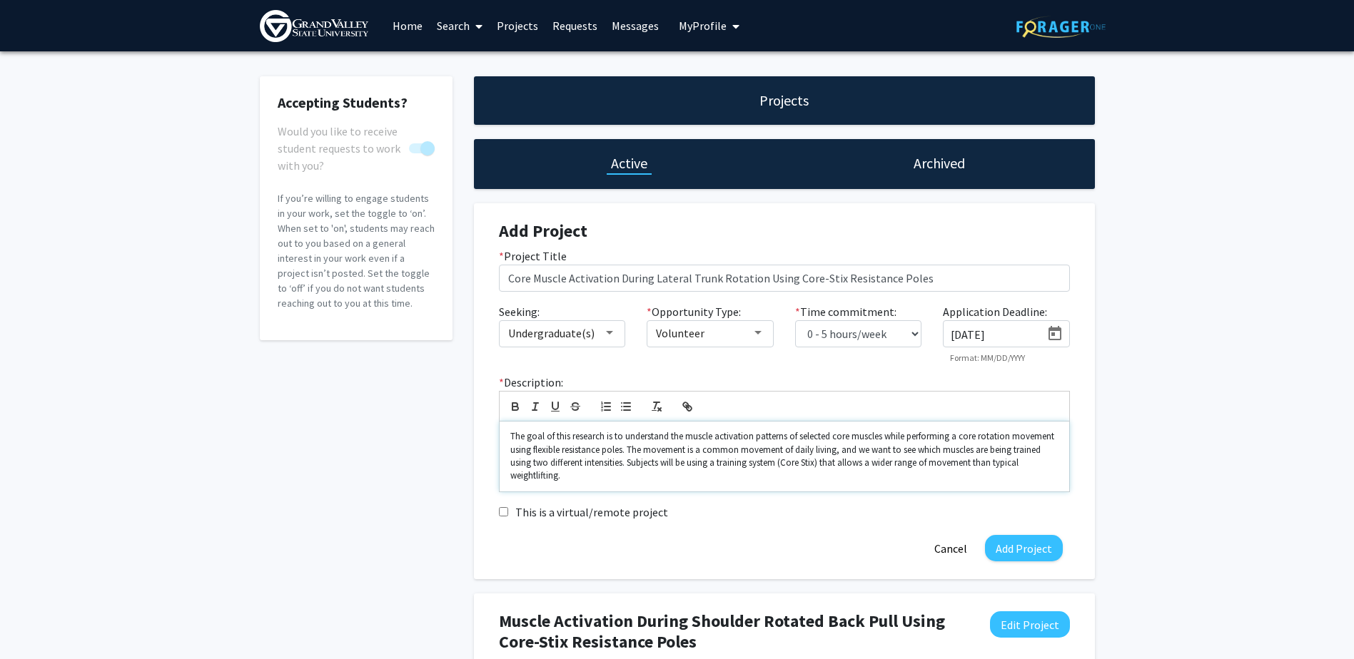
click at [715, 478] on p "The goal of this research is to understand the muscle activation patterns of se…" at bounding box center [784, 456] width 548 height 53
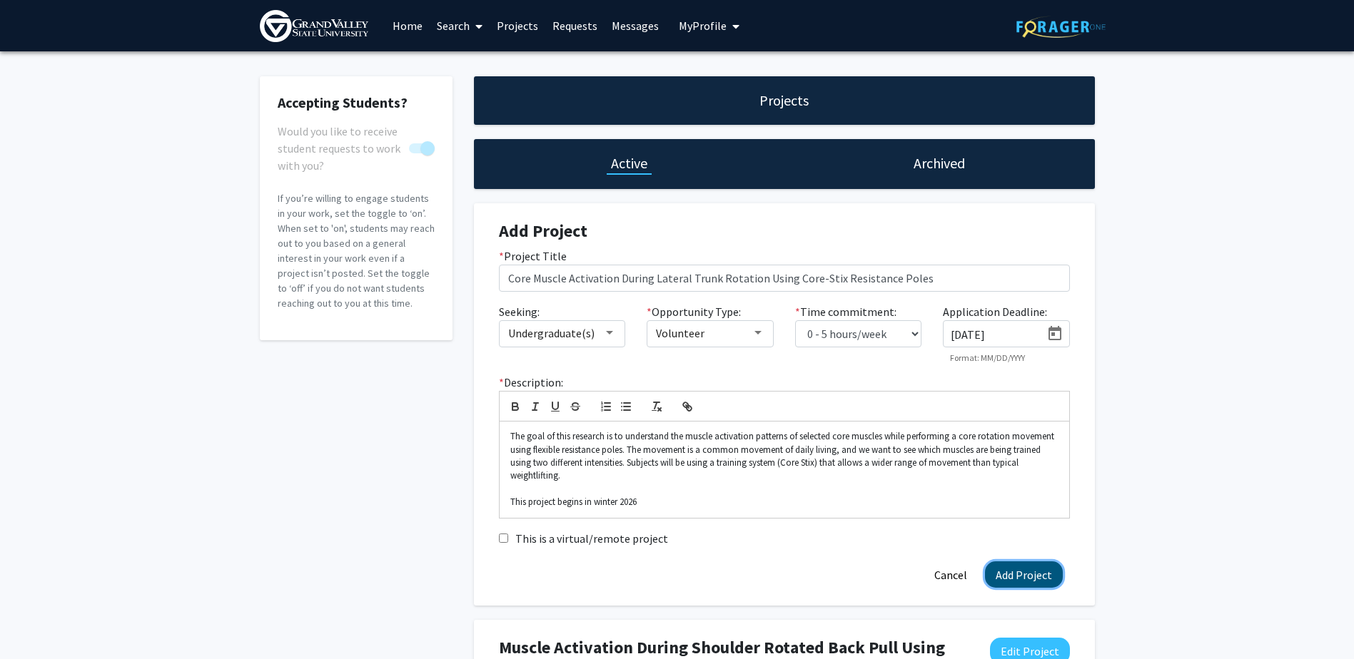
click at [1020, 568] on button "Add Project" at bounding box center [1024, 575] width 78 height 26
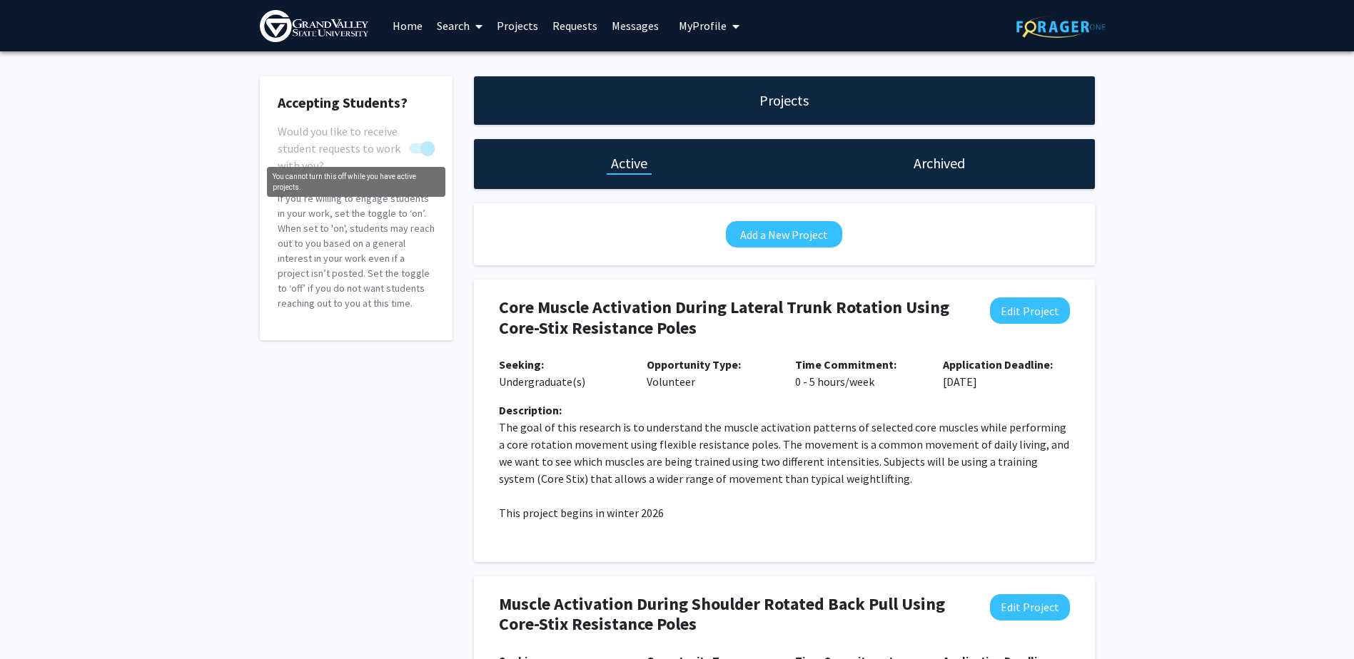
click at [420, 150] on span "You cannot turn this off while you have active projects." at bounding box center [427, 148] width 14 height 14
click at [427, 151] on span "You cannot turn this off while you have active projects." at bounding box center [427, 148] width 14 height 14
click at [419, 149] on span "You cannot turn this off while you have active projects." at bounding box center [422, 148] width 26 height 10
click at [1189, 519] on div "Accepting Students? Would you like to receive student requests to work with you…" at bounding box center [677, 602] width 1354 height 1102
click at [404, 32] on link "Home" at bounding box center [407, 26] width 44 height 50
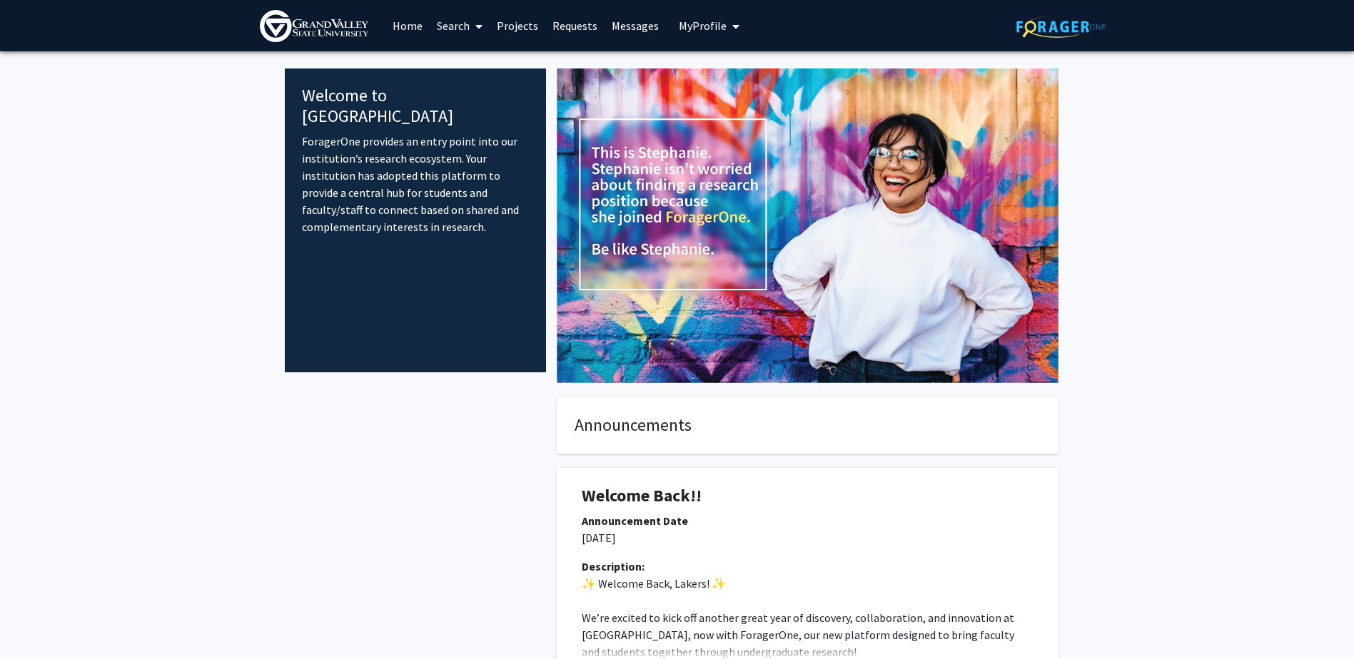
click at [683, 20] on span "My Profile" at bounding box center [703, 26] width 48 height 14
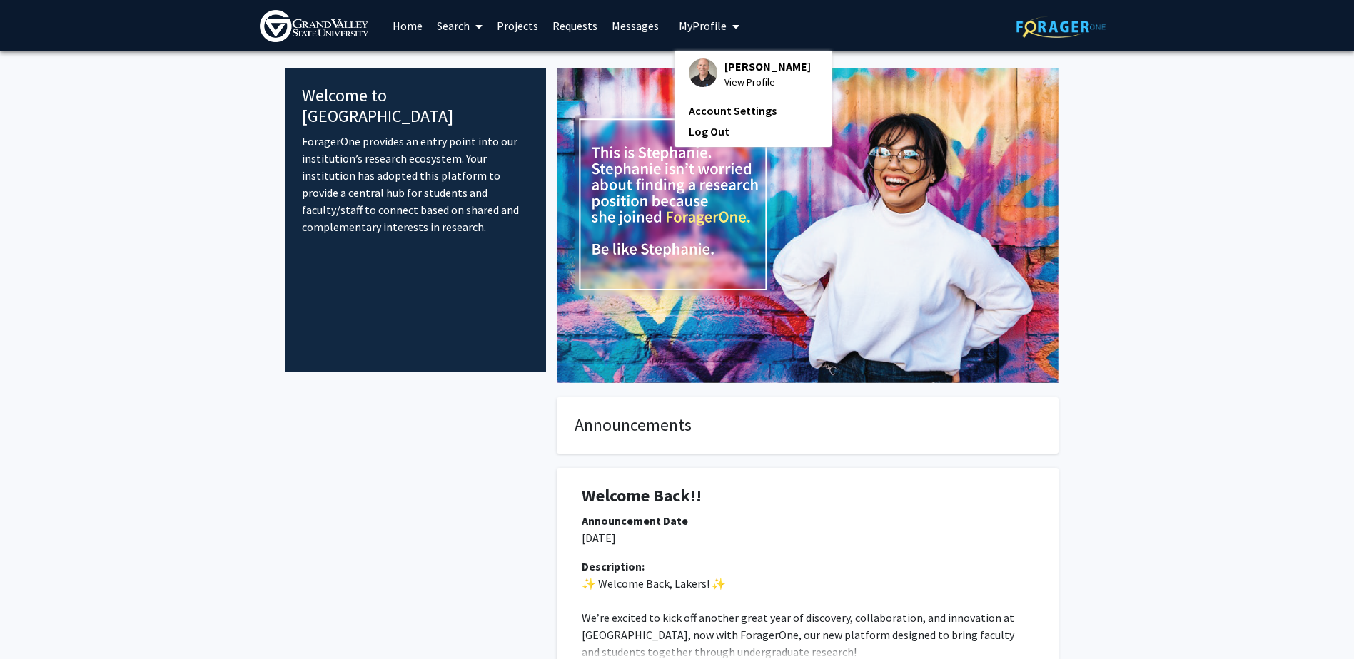
click at [743, 77] on span "View Profile" at bounding box center [767, 82] width 86 height 16
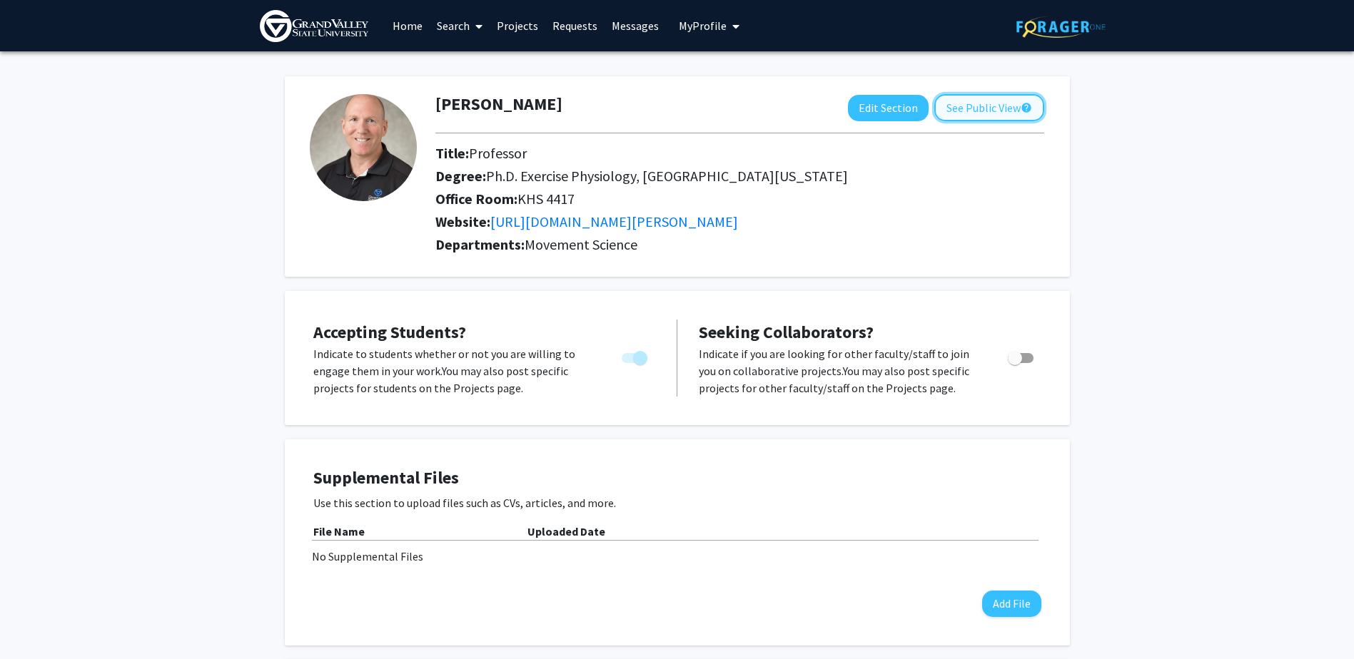
click at [963, 108] on button "See Public View help" at bounding box center [989, 107] width 110 height 27
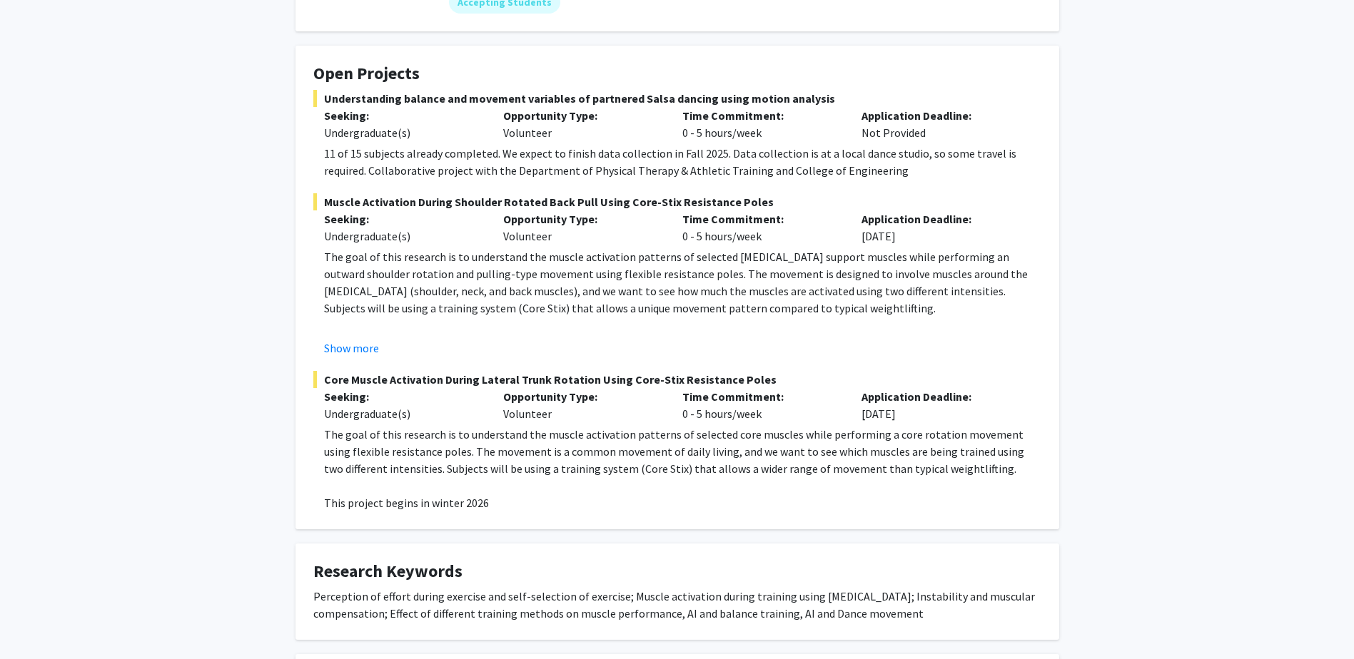
scroll to position [214, 0]
